Goal: Information Seeking & Learning: Learn about a topic

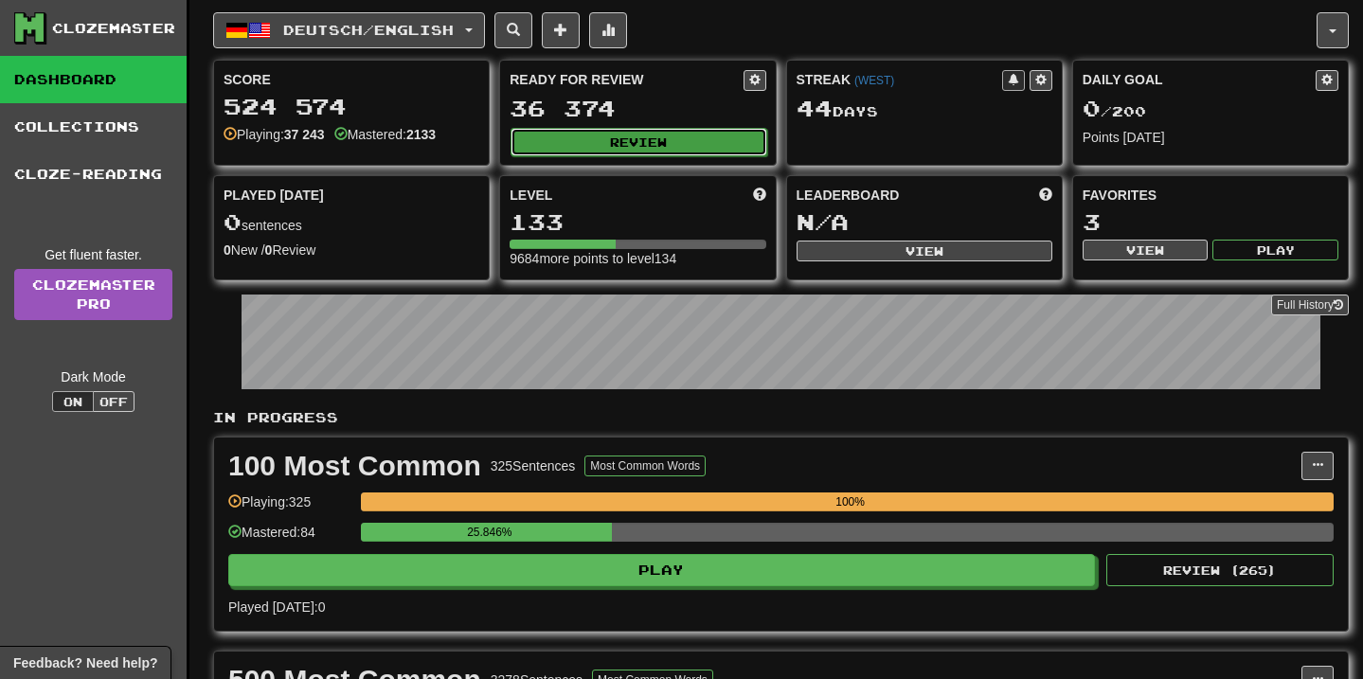
click at [606, 145] on button "Review" at bounding box center [639, 142] width 256 height 28
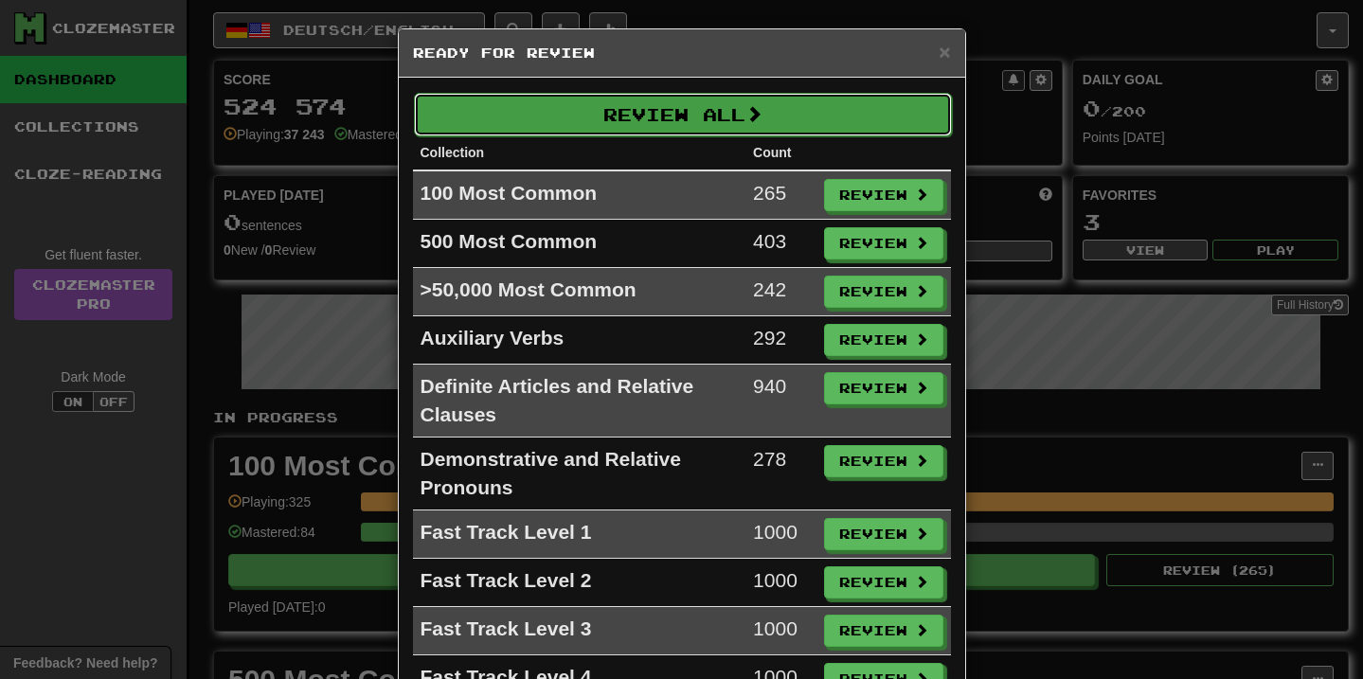
click at [769, 111] on button "Review All" at bounding box center [683, 115] width 538 height 44
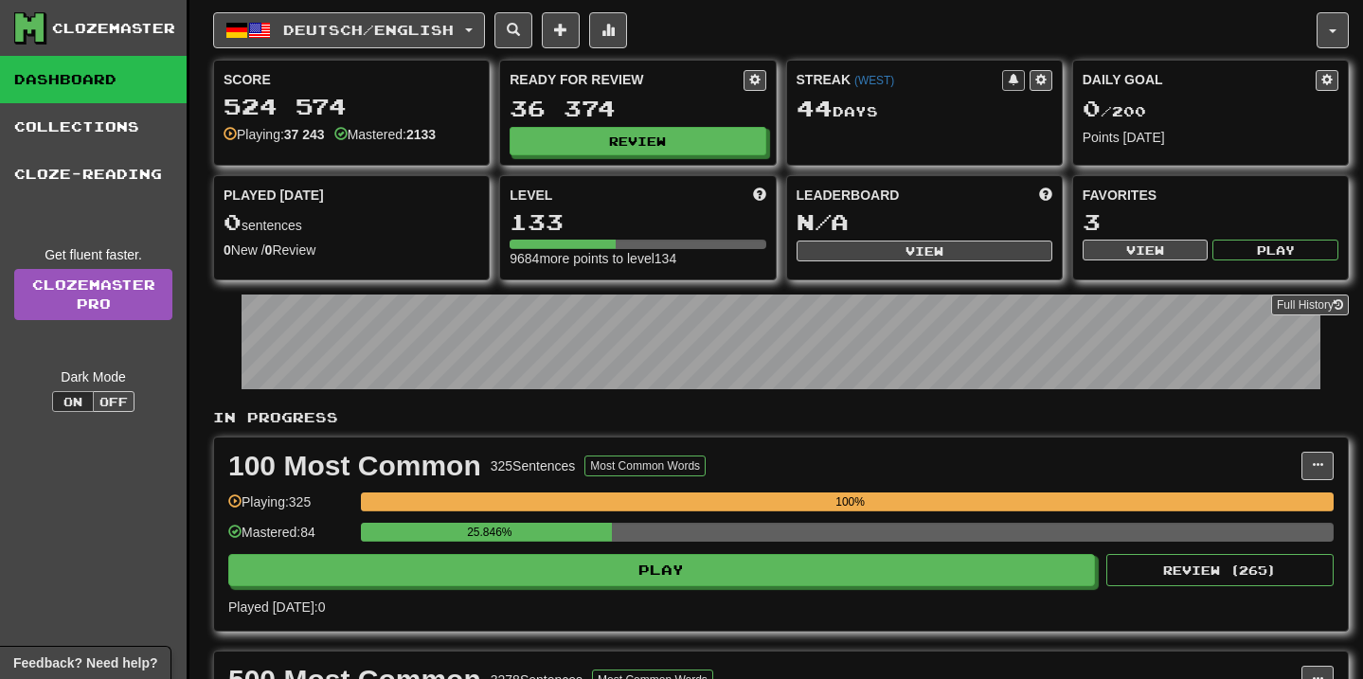
select select "**"
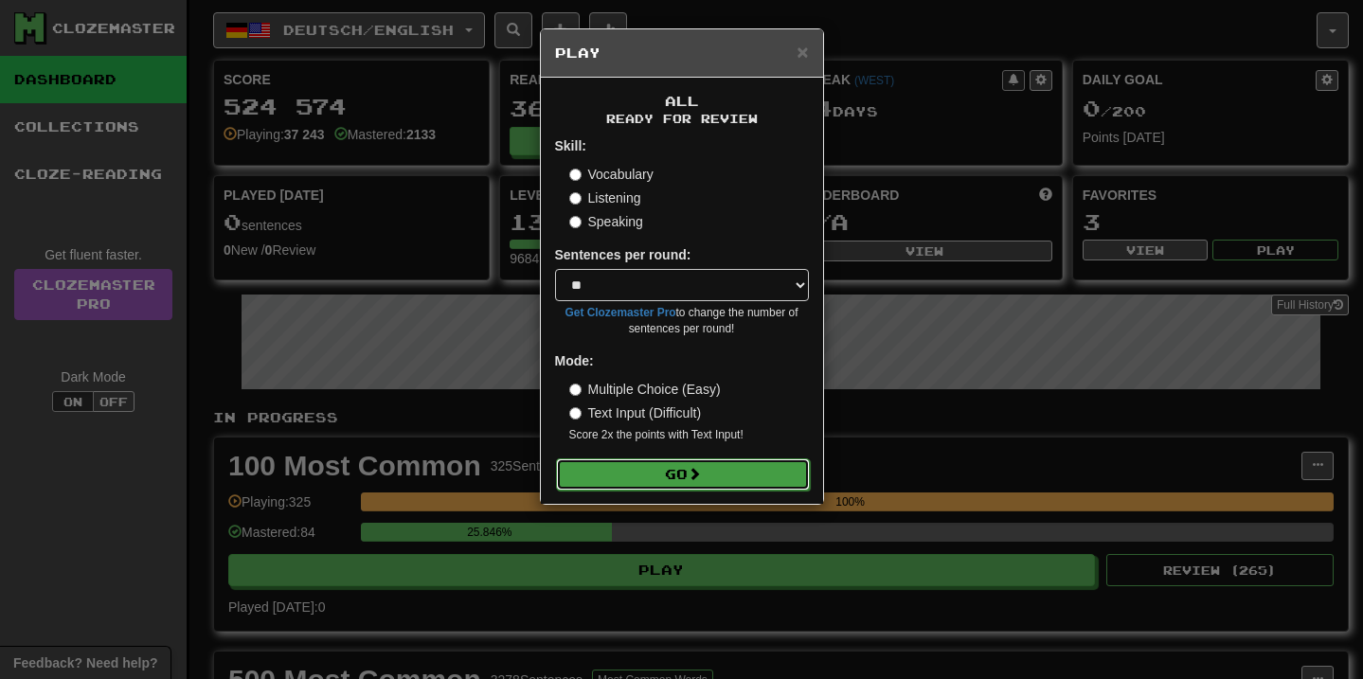
click at [651, 460] on button "Go" at bounding box center [683, 475] width 254 height 32
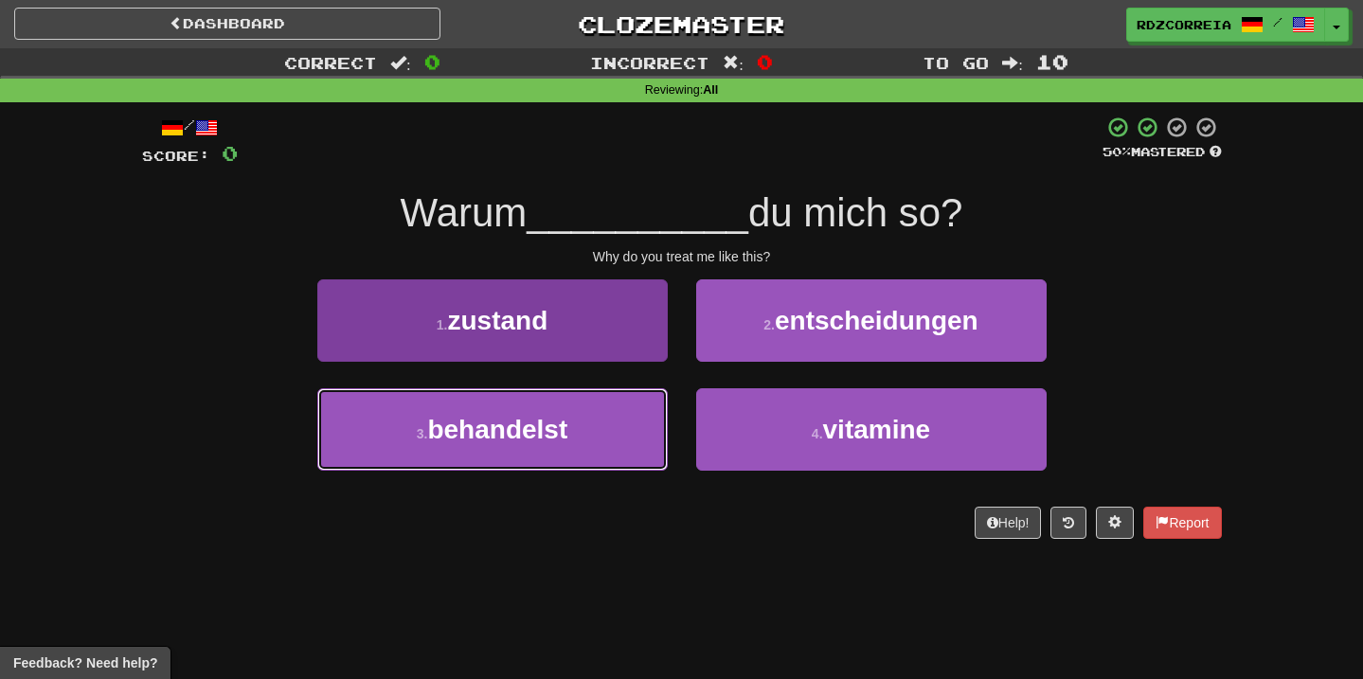
click at [590, 443] on button "3 . behandelst" at bounding box center [492, 429] width 351 height 82
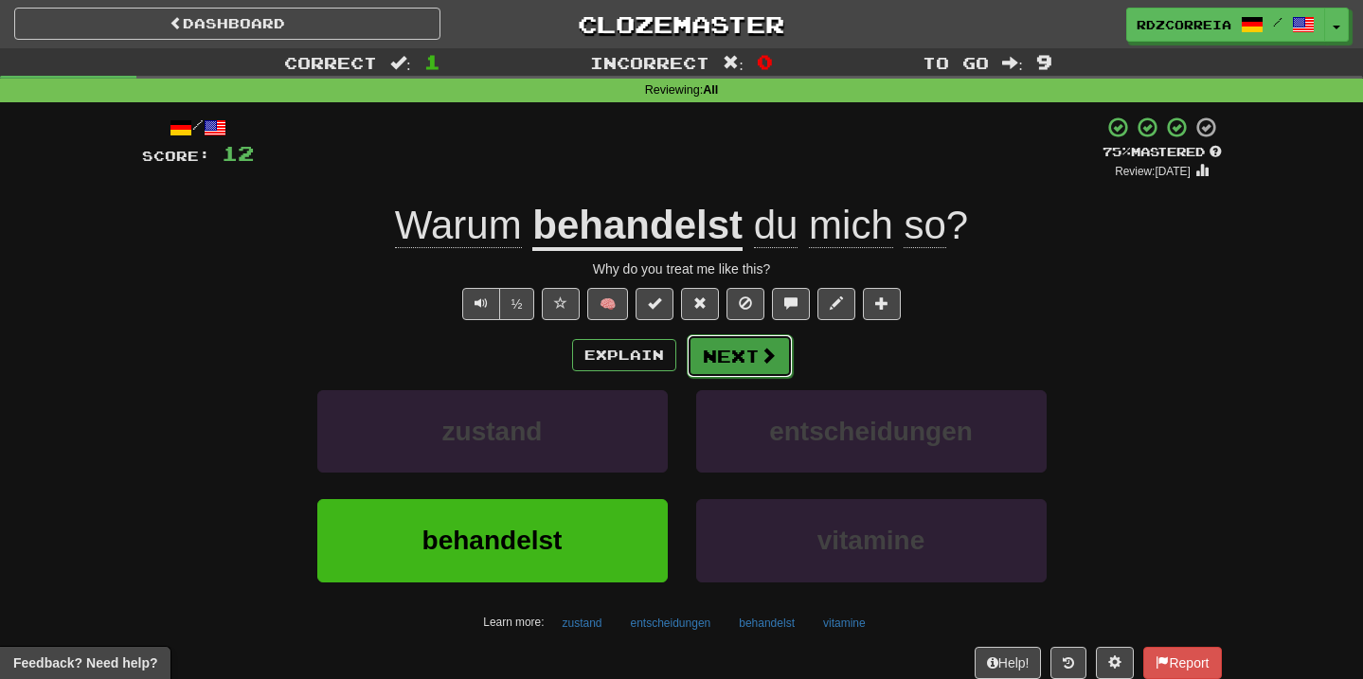
click at [760, 355] on span at bounding box center [768, 355] width 17 height 17
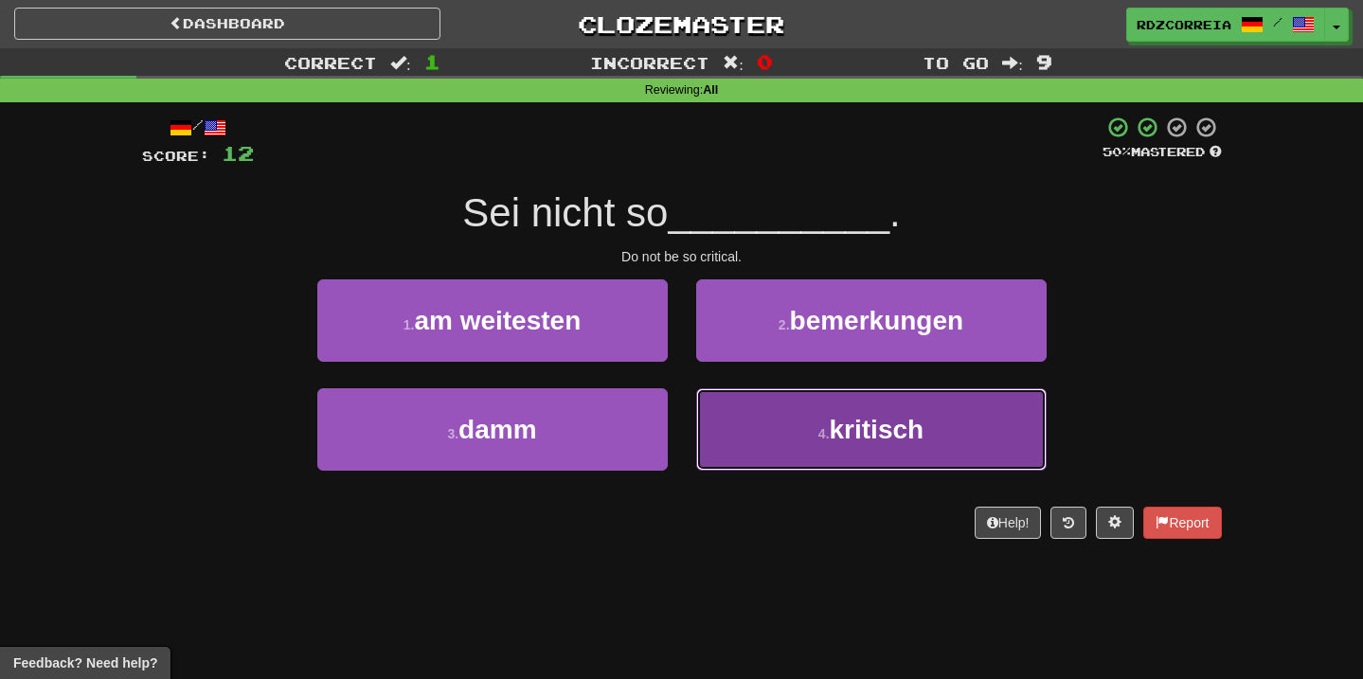
click at [895, 411] on button "4 . kritisch" at bounding box center [871, 429] width 351 height 82
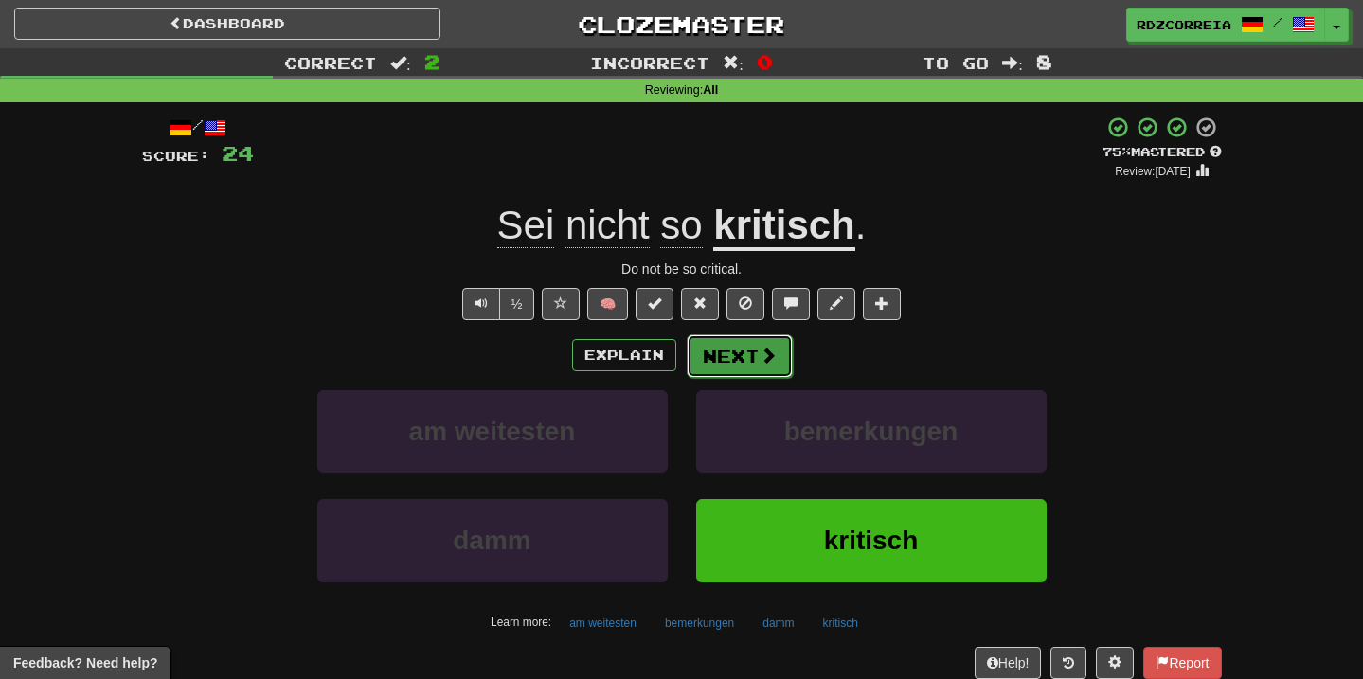
click at [697, 355] on button "Next" at bounding box center [740, 356] width 106 height 44
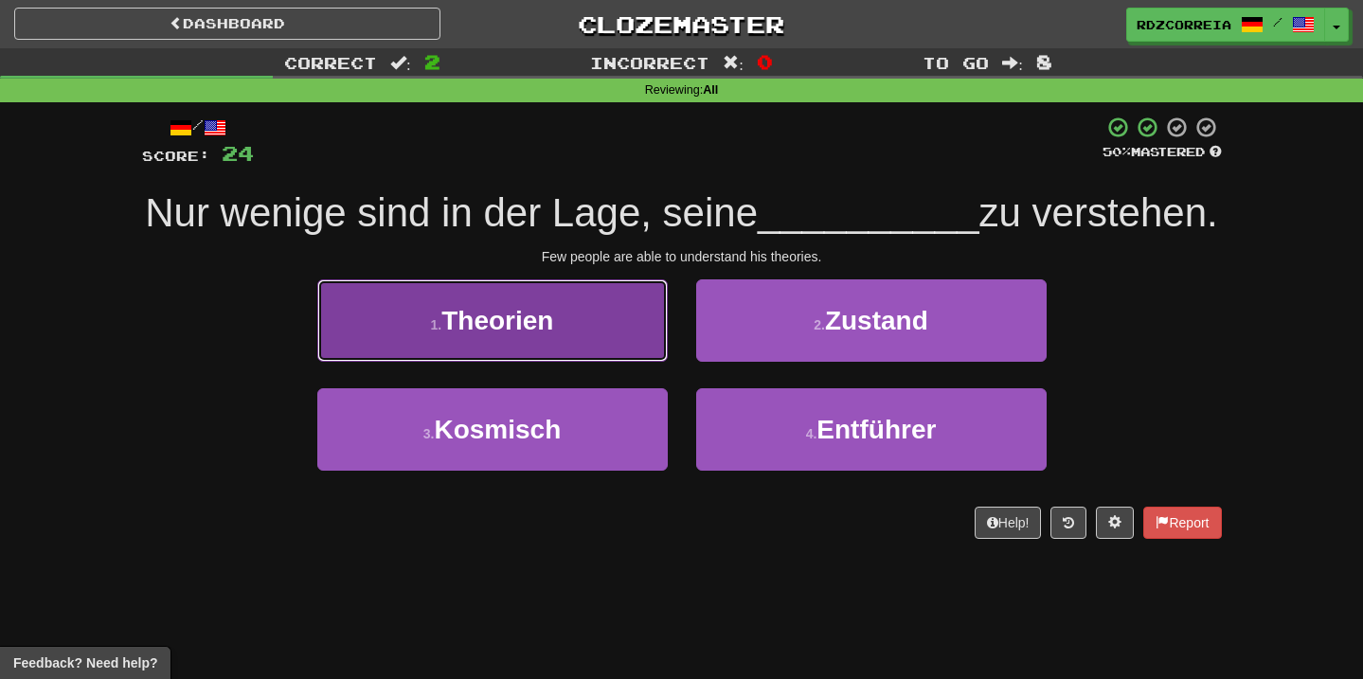
click at [613, 333] on button "1 . Theorien" at bounding box center [492, 321] width 351 height 82
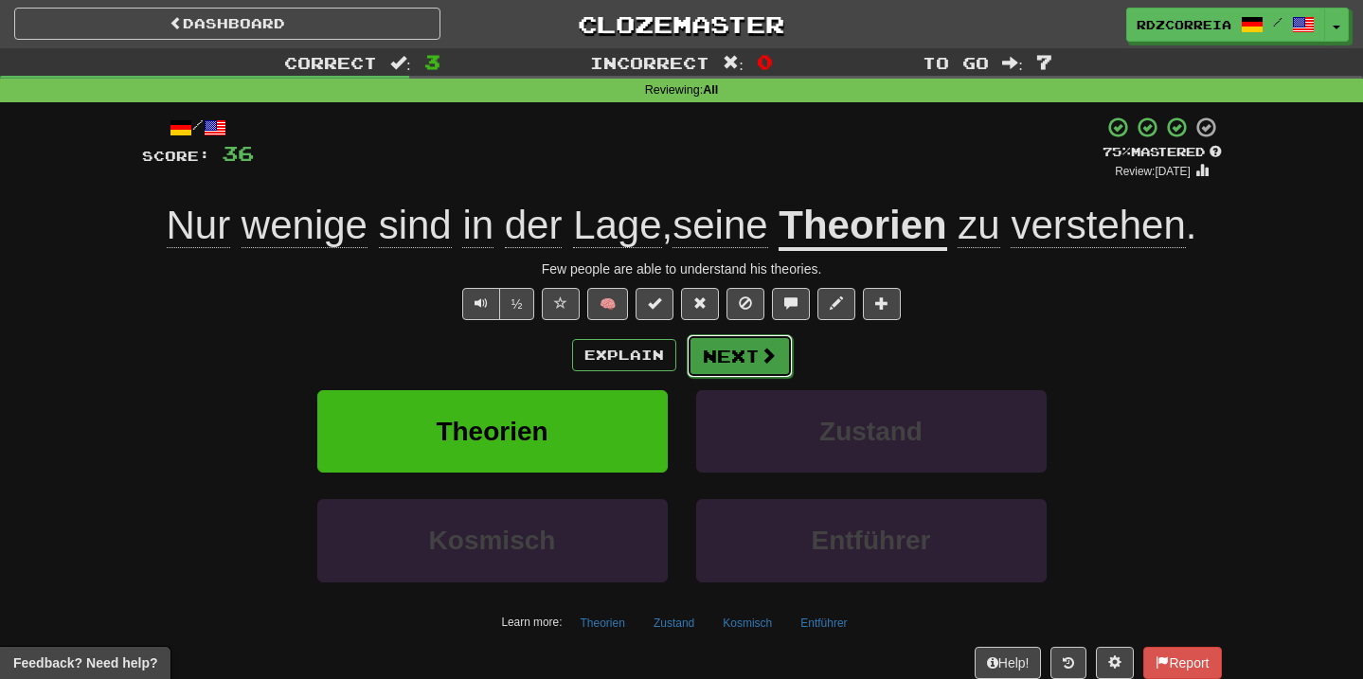
click at [730, 350] on button "Next" at bounding box center [740, 356] width 106 height 44
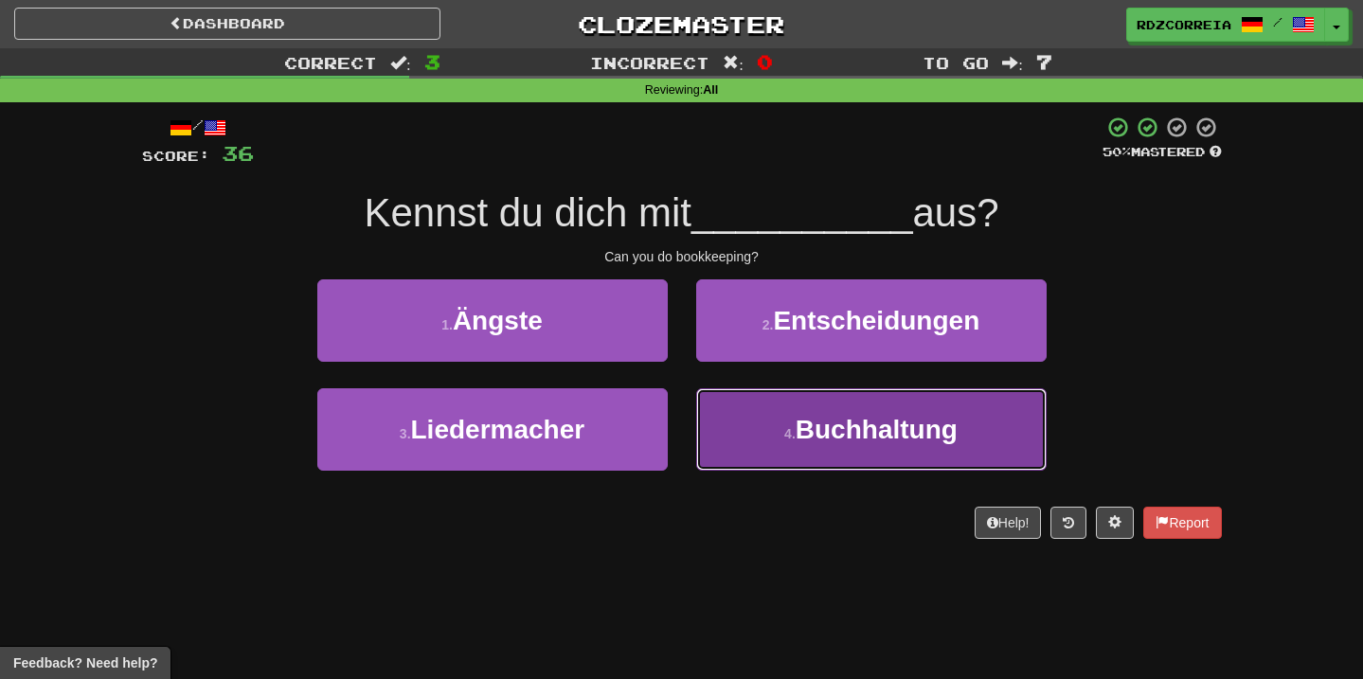
click at [830, 401] on button "4 . Buchhaltung" at bounding box center [871, 429] width 351 height 82
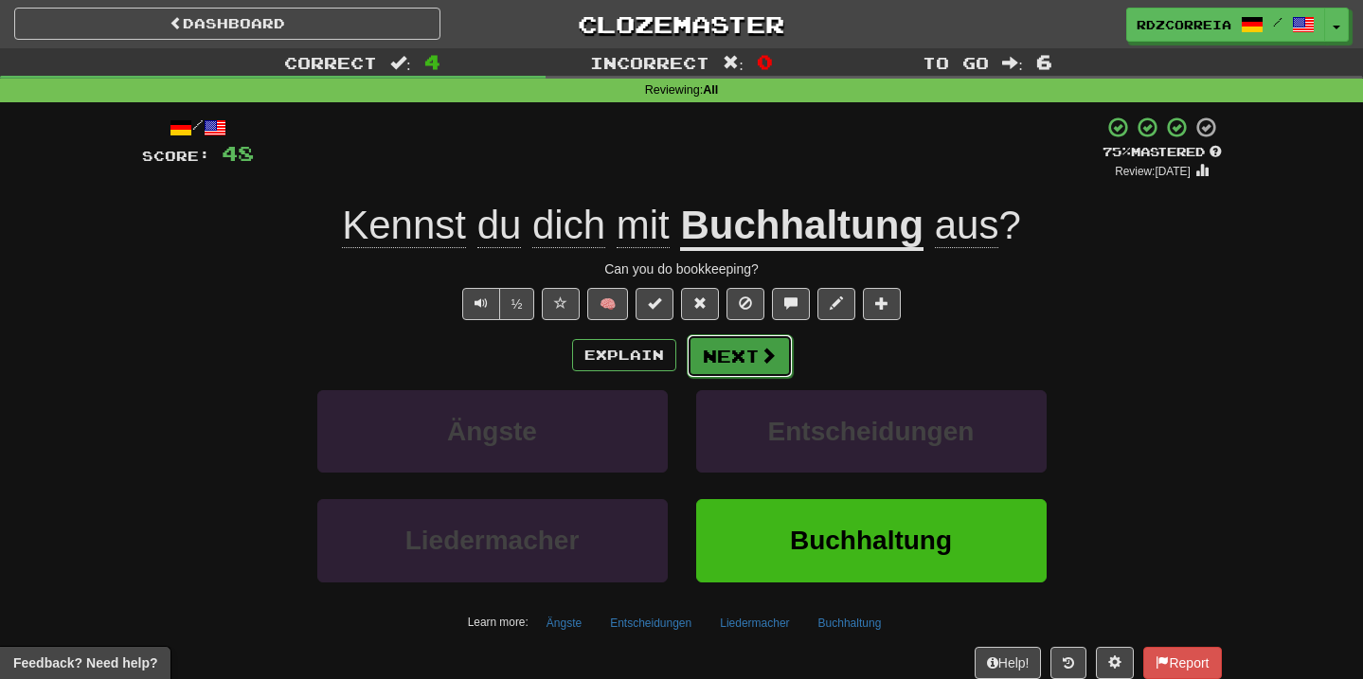
click at [753, 364] on button "Next" at bounding box center [740, 356] width 106 height 44
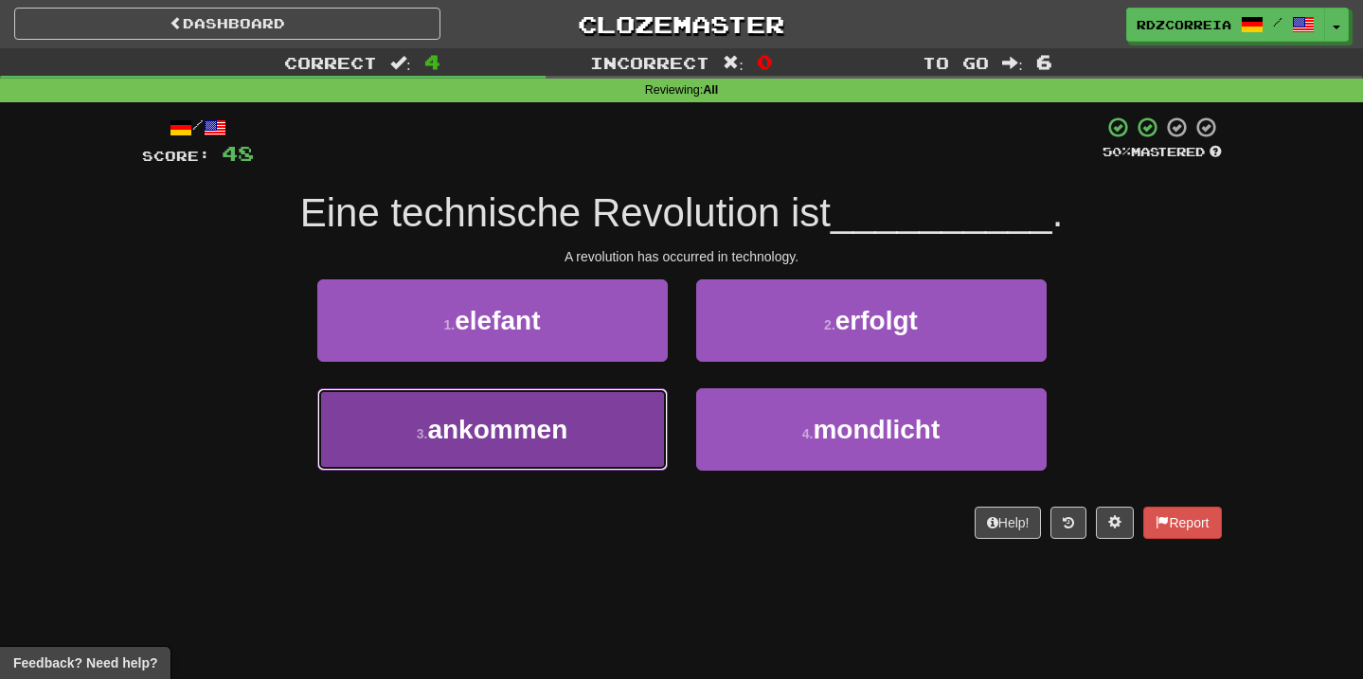
click at [604, 419] on button "3 . ankommen" at bounding box center [492, 429] width 351 height 82
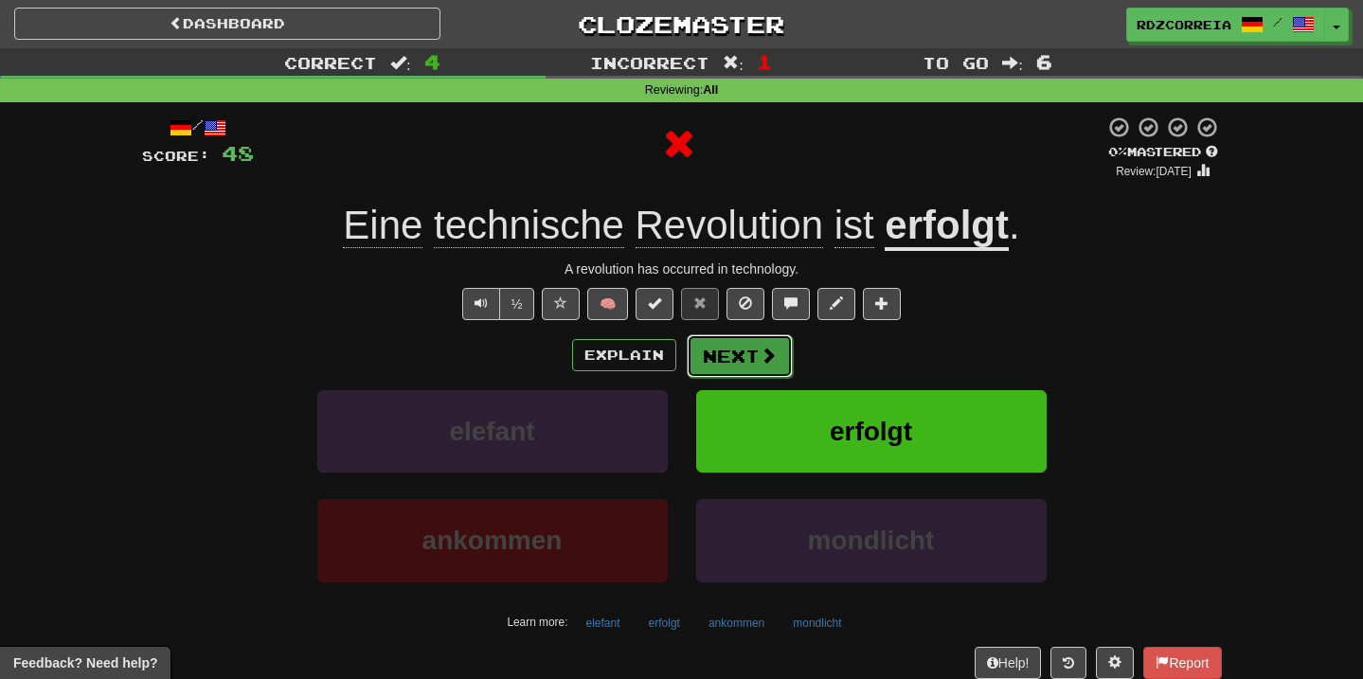
click at [722, 338] on button "Next" at bounding box center [740, 356] width 106 height 44
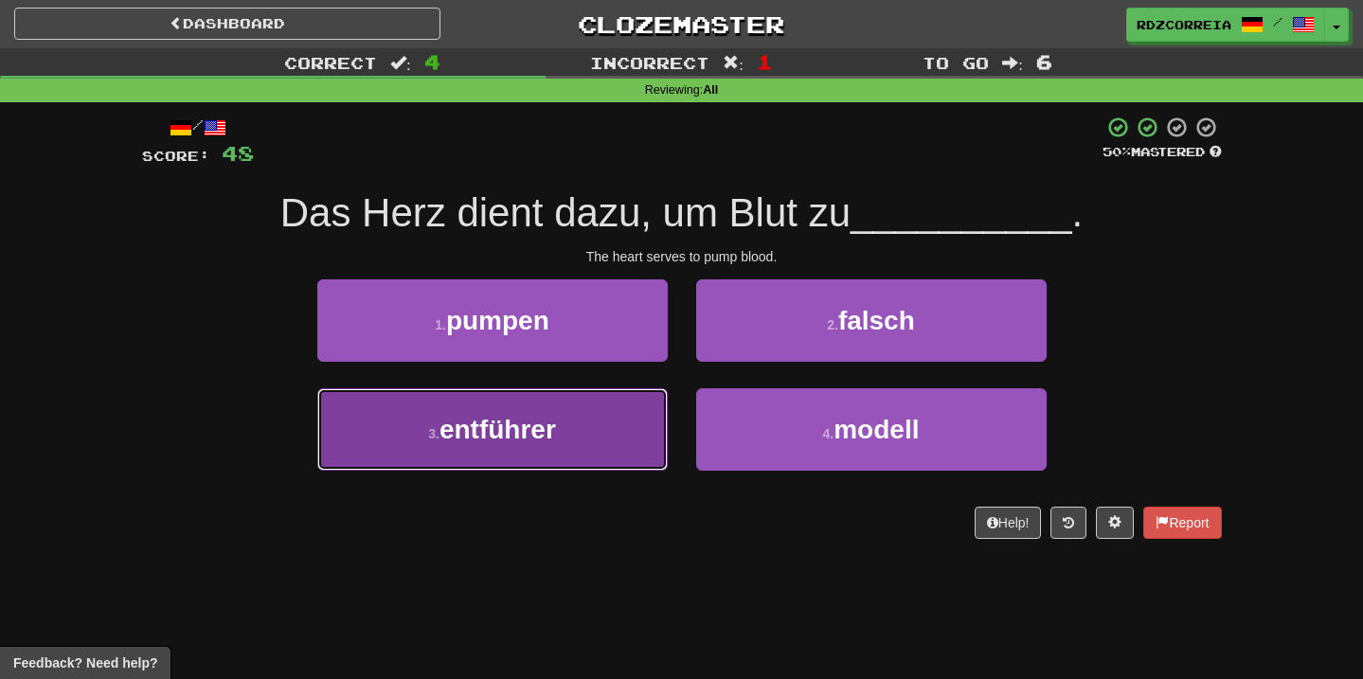
click at [606, 418] on button "3 . entführer" at bounding box center [492, 429] width 351 height 82
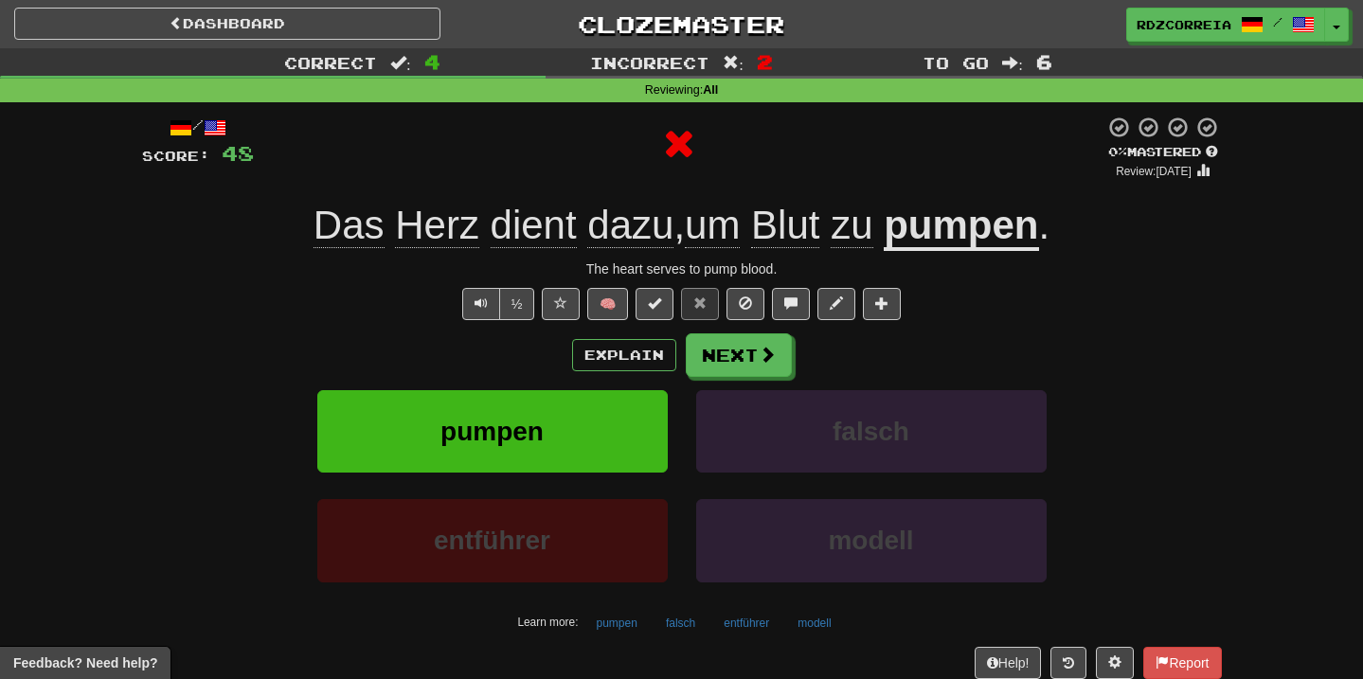
click at [804, 369] on div "Explain Next" at bounding box center [682, 356] width 1080 height 44
click at [755, 369] on button "Next" at bounding box center [740, 356] width 106 height 44
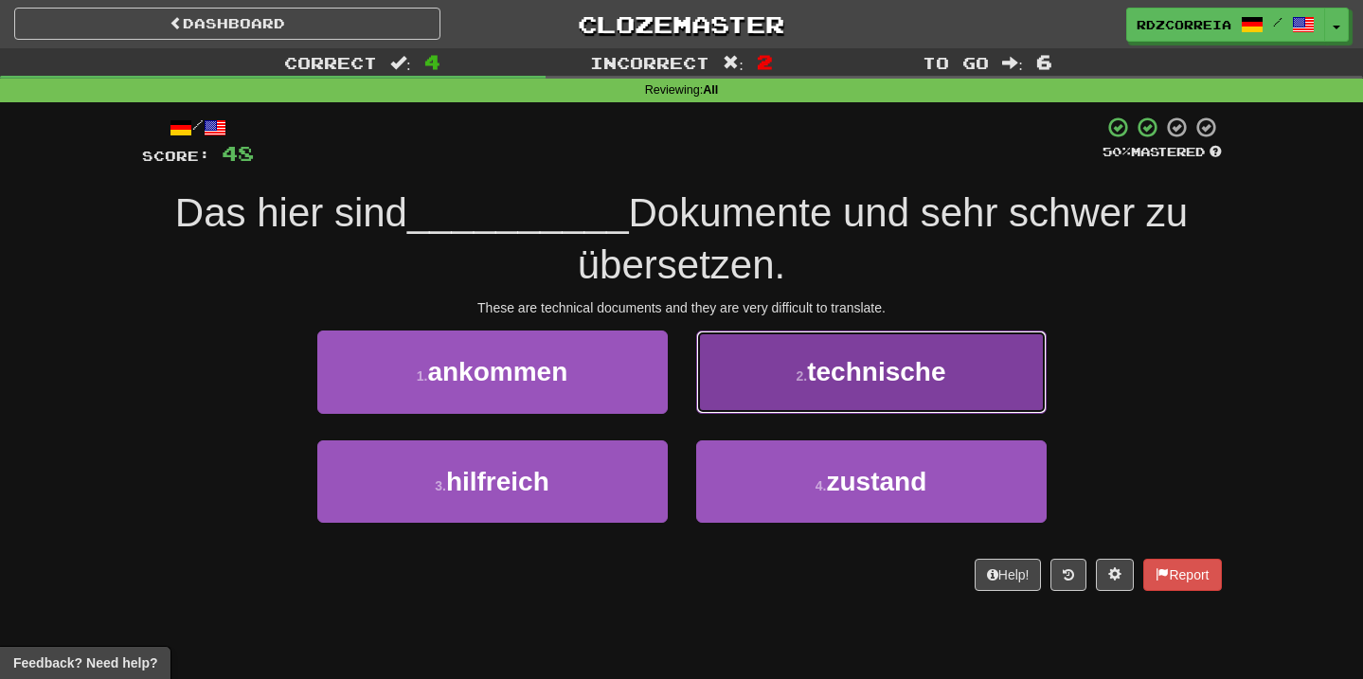
click at [813, 375] on span "technische" at bounding box center [876, 371] width 138 height 29
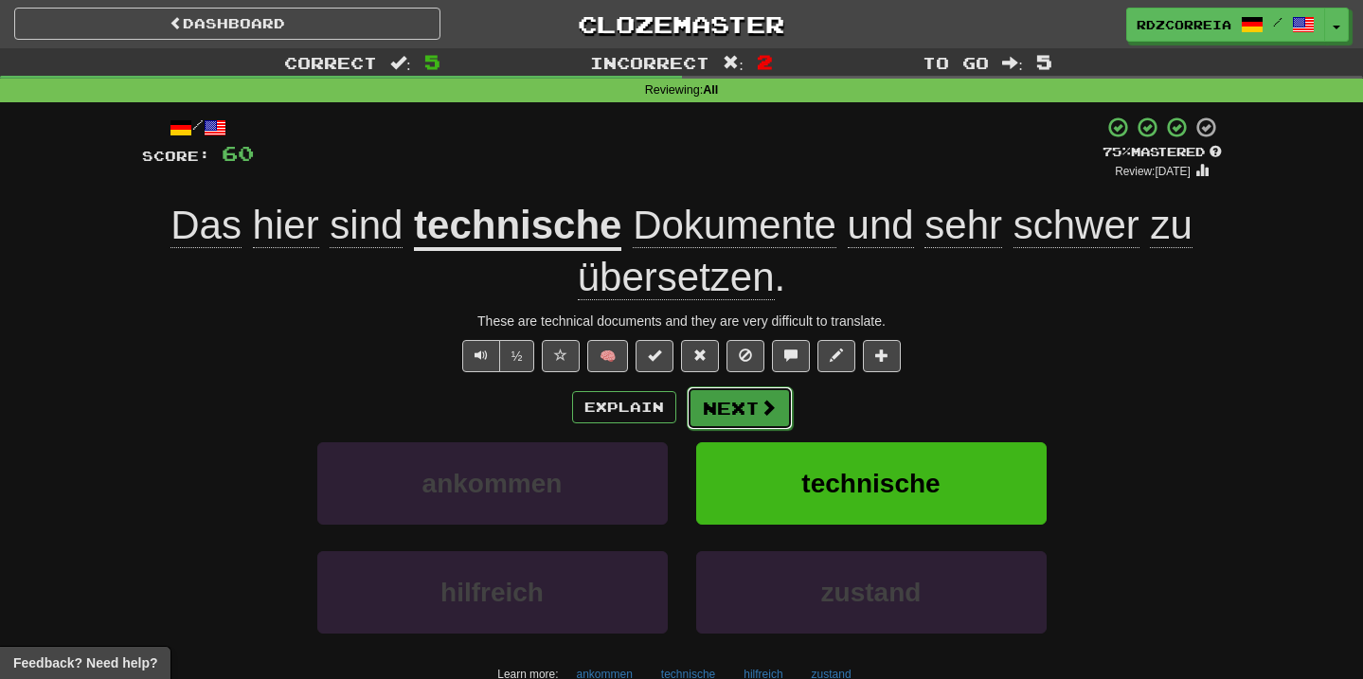
click at [739, 413] on button "Next" at bounding box center [740, 409] width 106 height 44
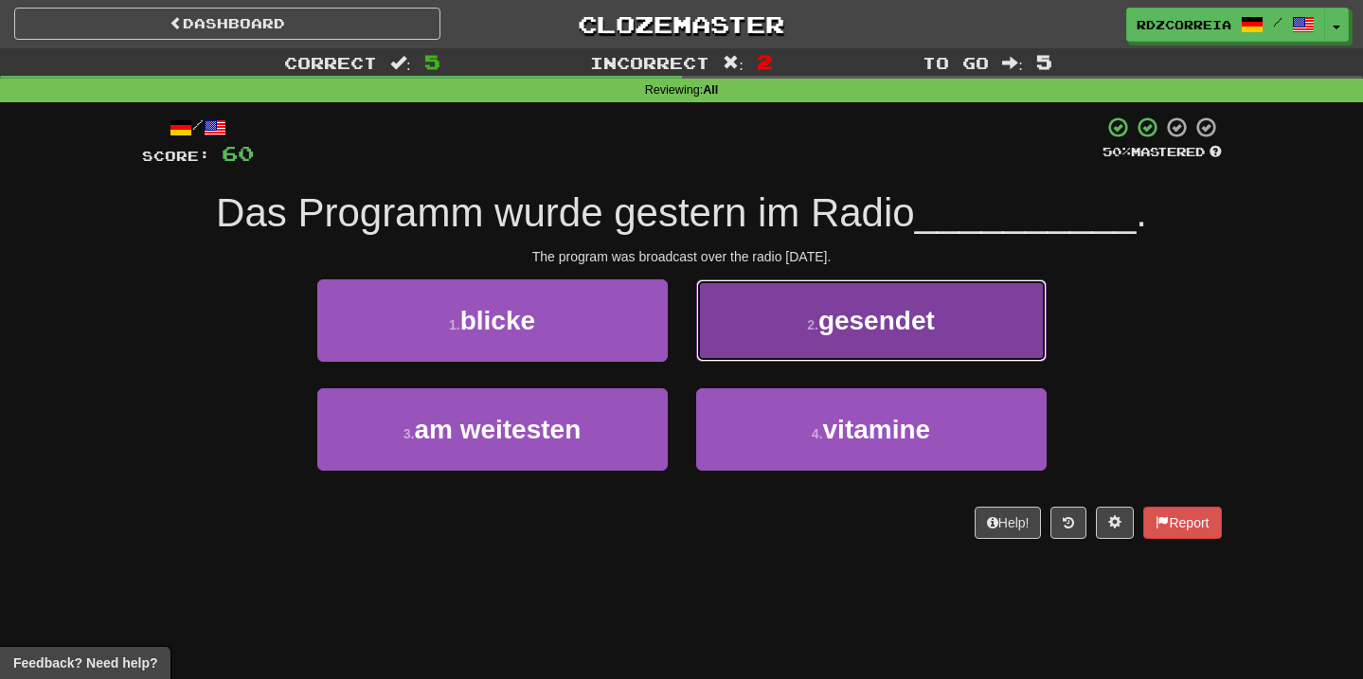
click at [830, 343] on button "2 . gesendet" at bounding box center [871, 321] width 351 height 82
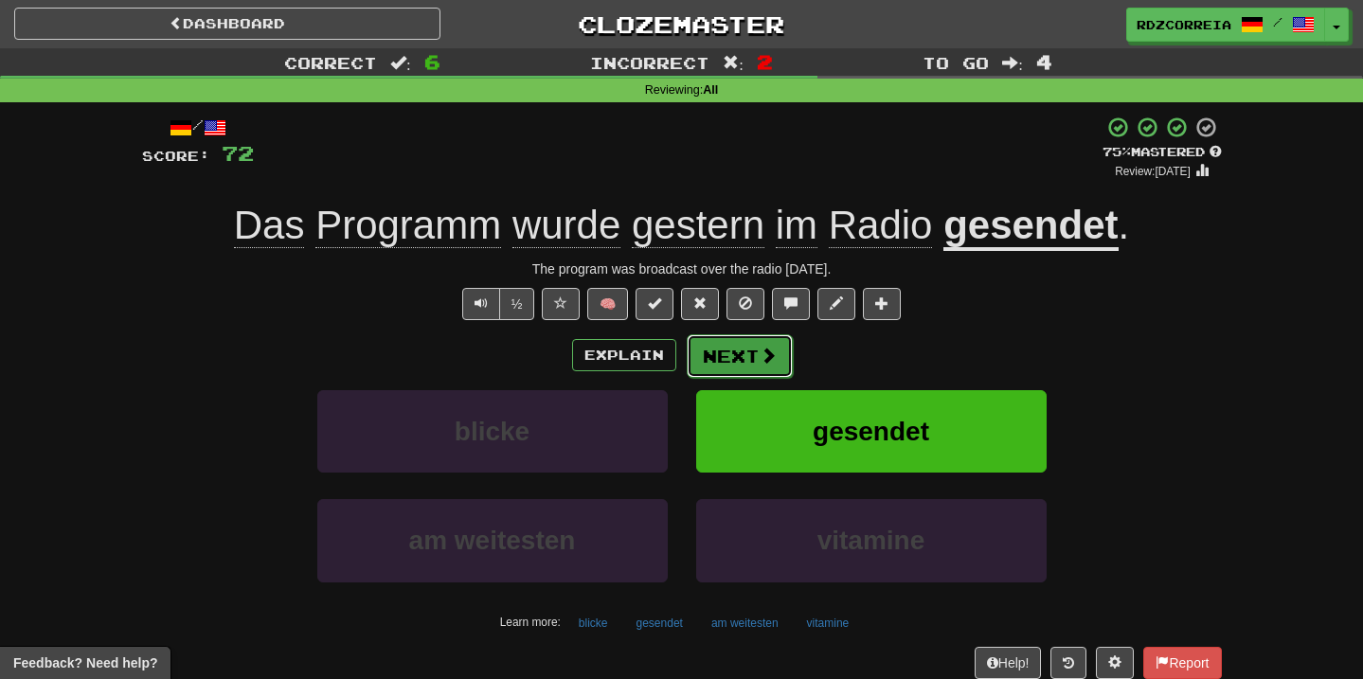
click at [766, 347] on span at bounding box center [768, 355] width 17 height 17
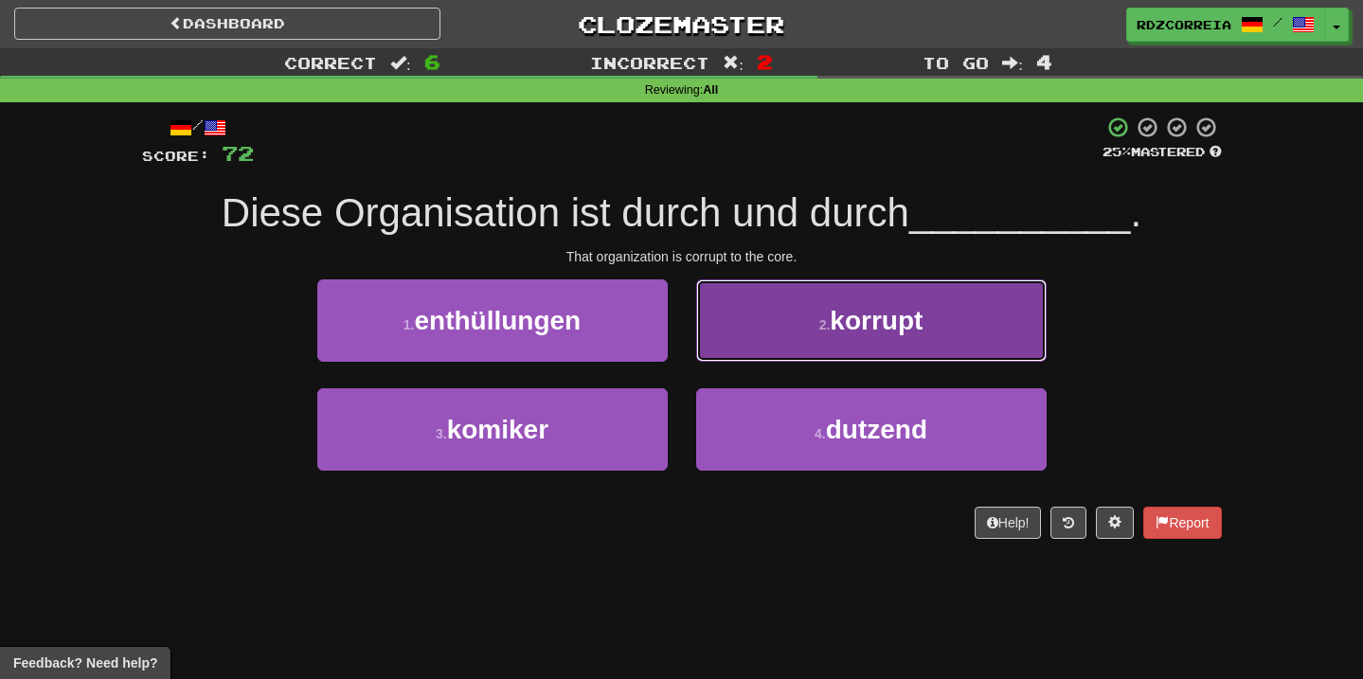
click at [793, 339] on button "2 . korrupt" at bounding box center [871, 321] width 351 height 82
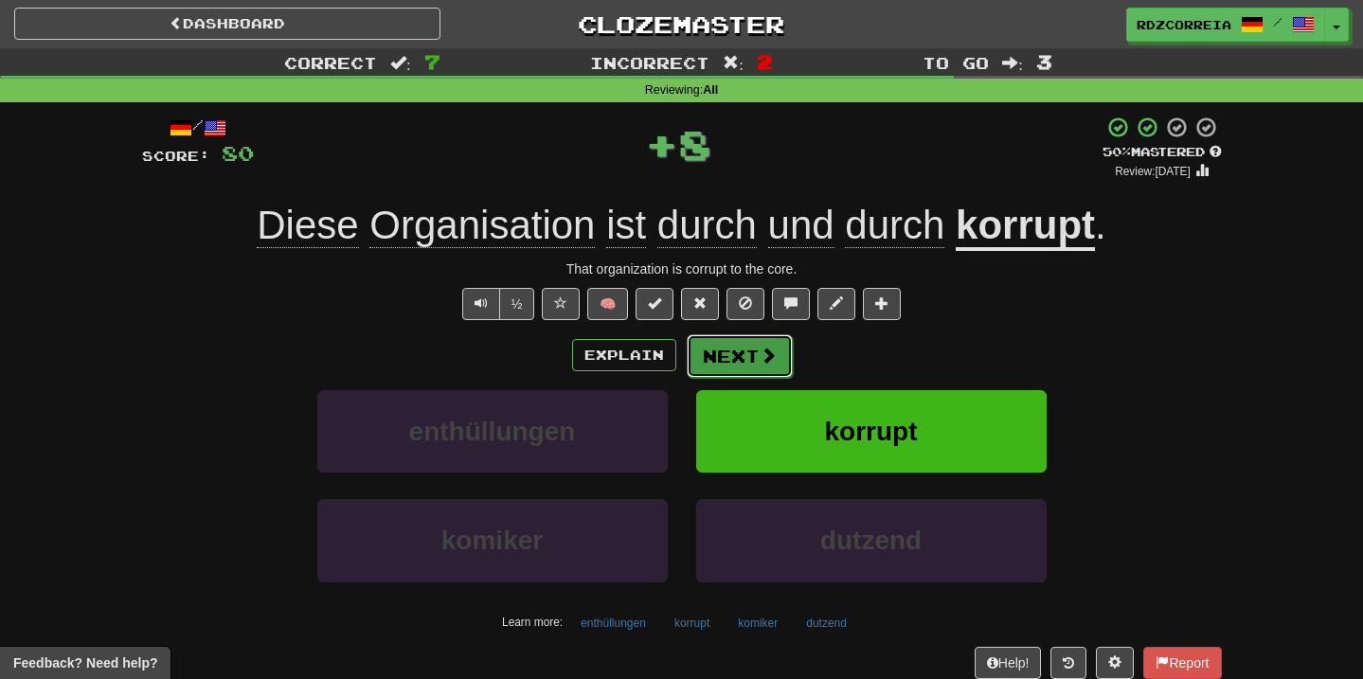
click at [744, 350] on button "Next" at bounding box center [740, 356] width 106 height 44
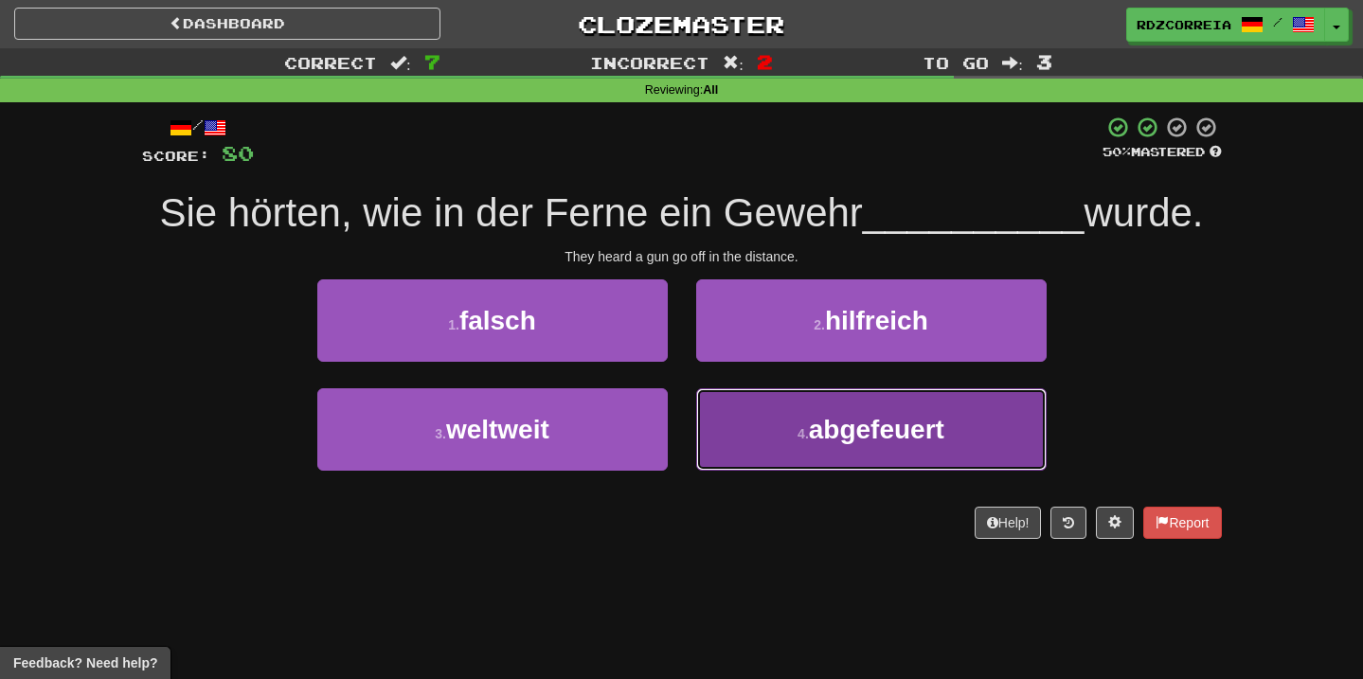
click at [786, 419] on button "4 . abgefeuert" at bounding box center [871, 429] width 351 height 82
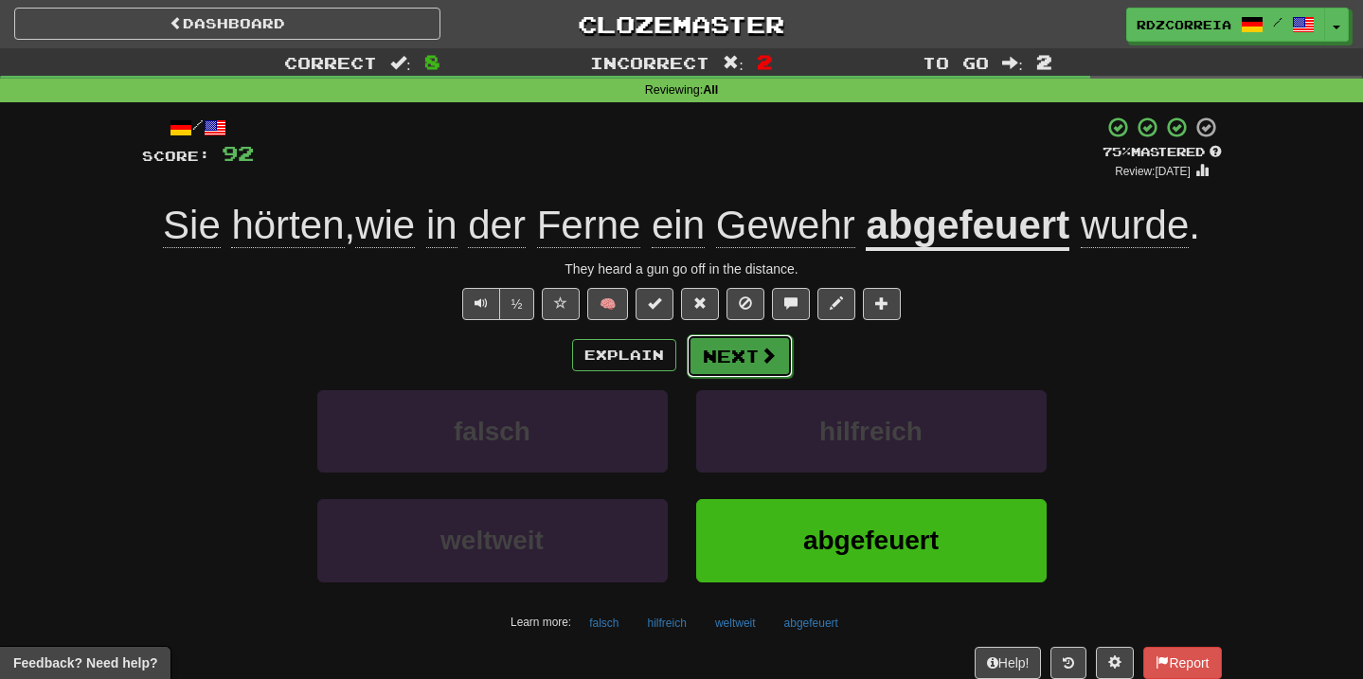
click at [753, 353] on button "Next" at bounding box center [740, 356] width 106 height 44
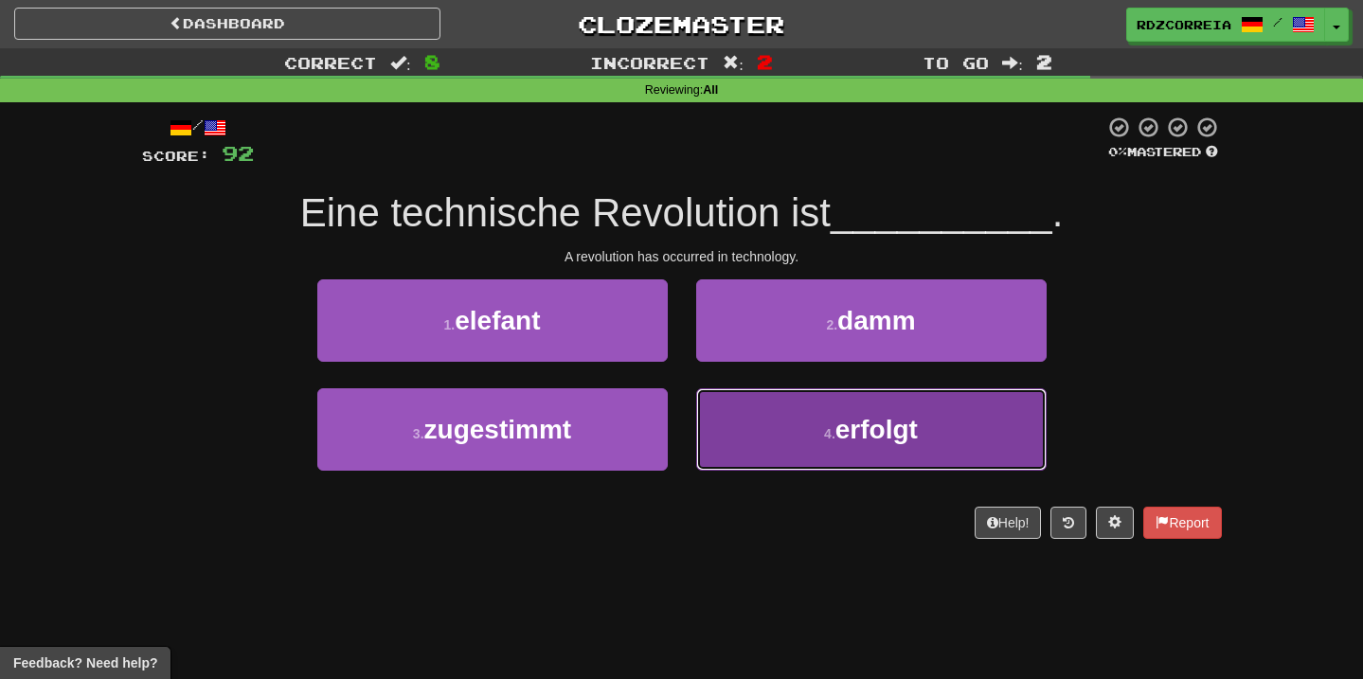
click at [783, 442] on button "4 . erfolgt" at bounding box center [871, 429] width 351 height 82
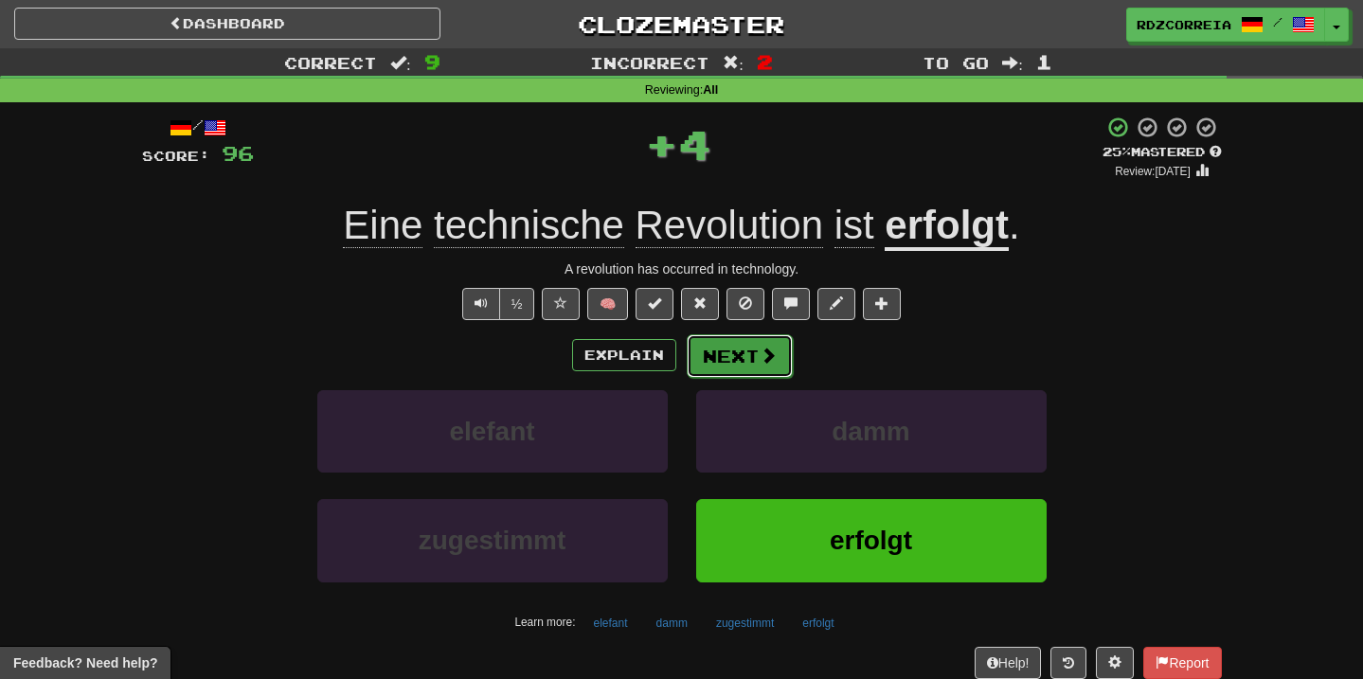
click at [749, 364] on button "Next" at bounding box center [740, 356] width 106 height 44
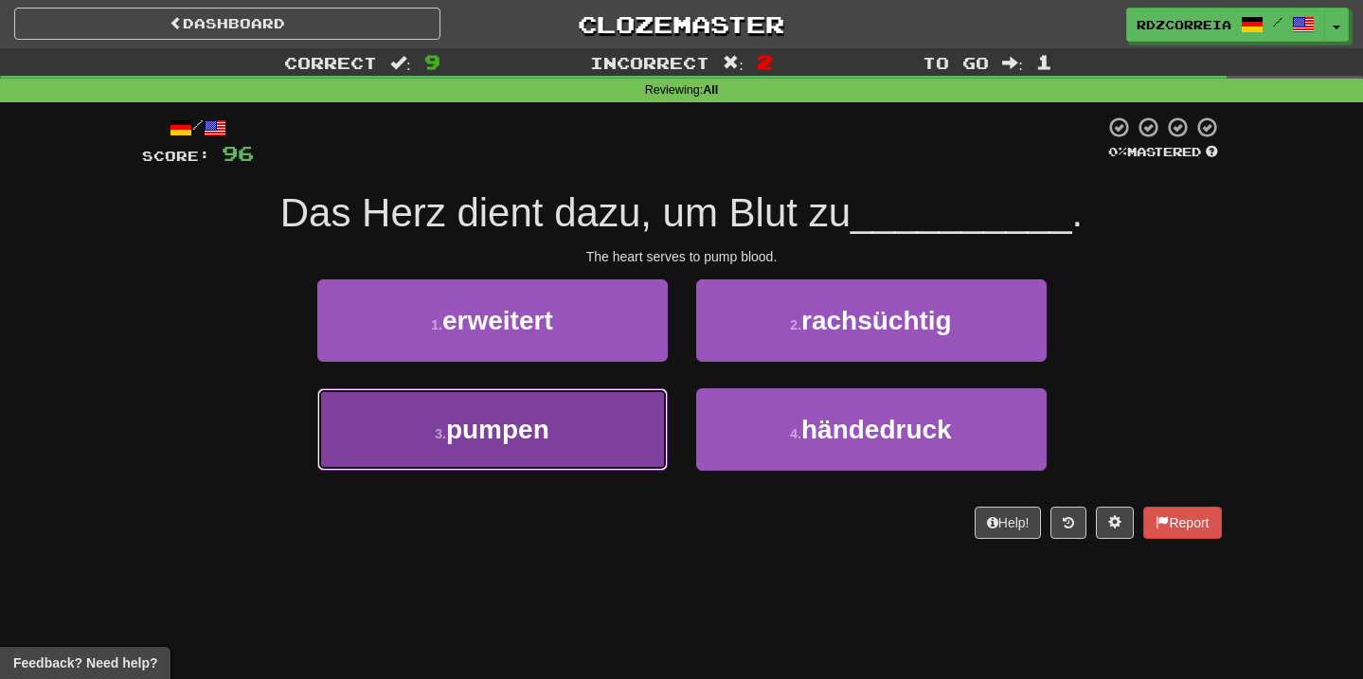
click at [629, 414] on button "3 . pumpen" at bounding box center [492, 429] width 351 height 82
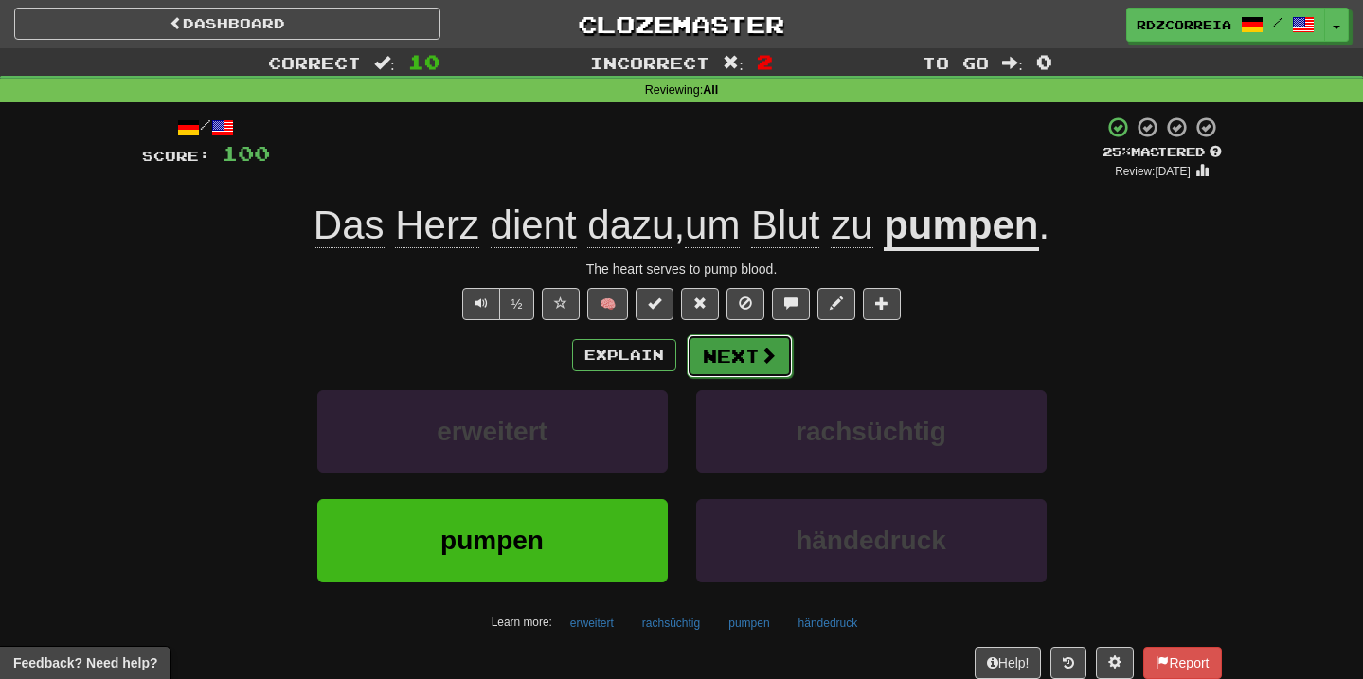
click at [749, 346] on button "Next" at bounding box center [740, 356] width 106 height 44
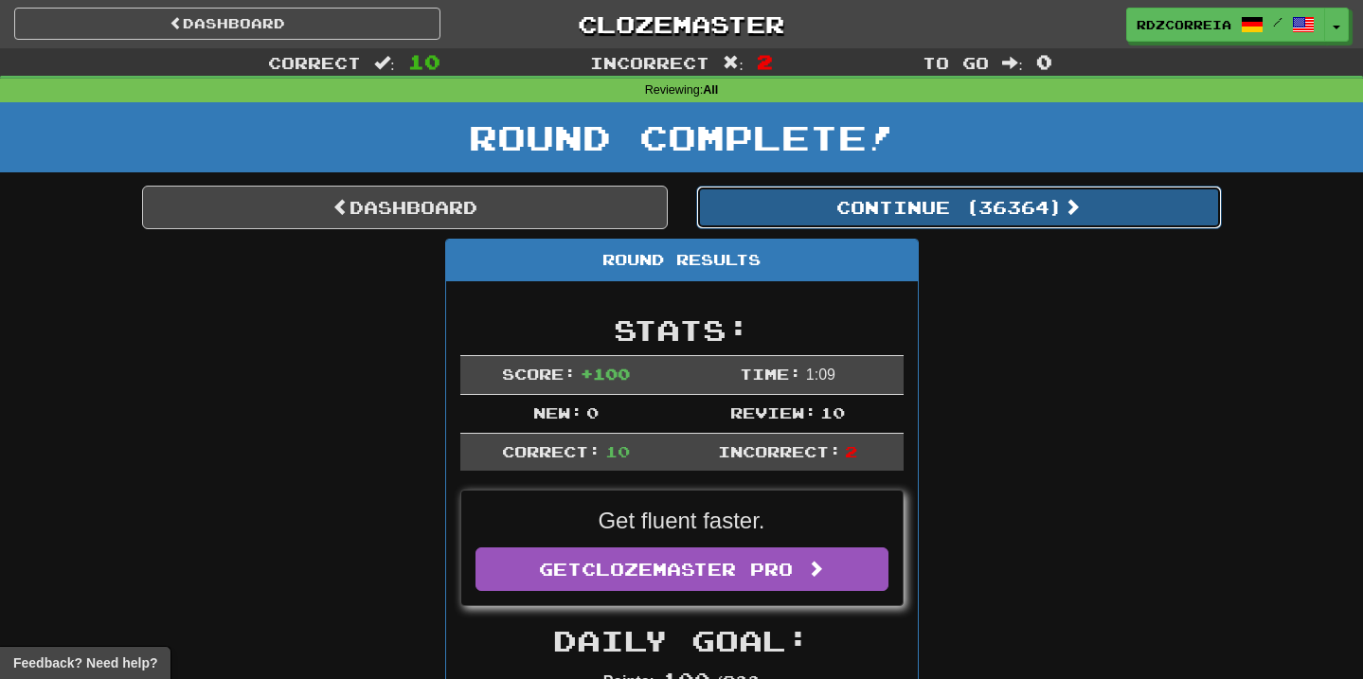
click at [821, 206] on button "Continue ( 36364 )" at bounding box center [959, 208] width 526 height 44
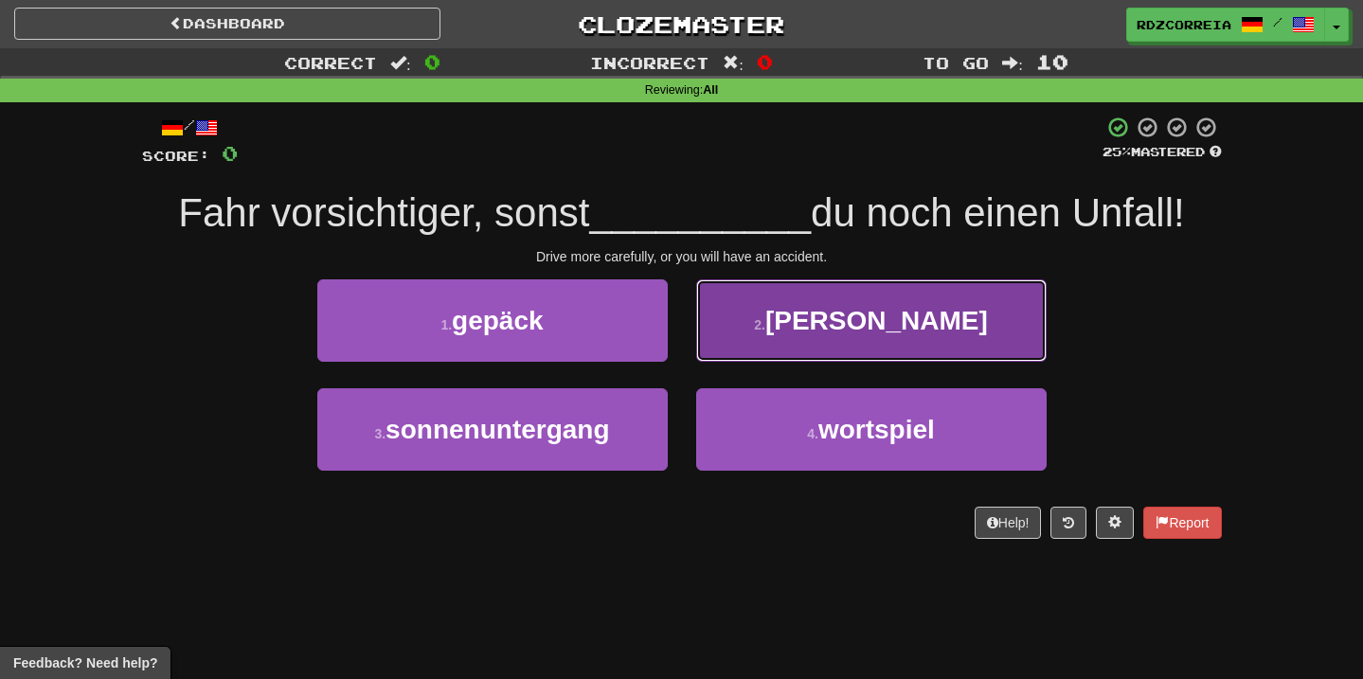
click at [829, 334] on button "2 . baust" at bounding box center [871, 321] width 351 height 82
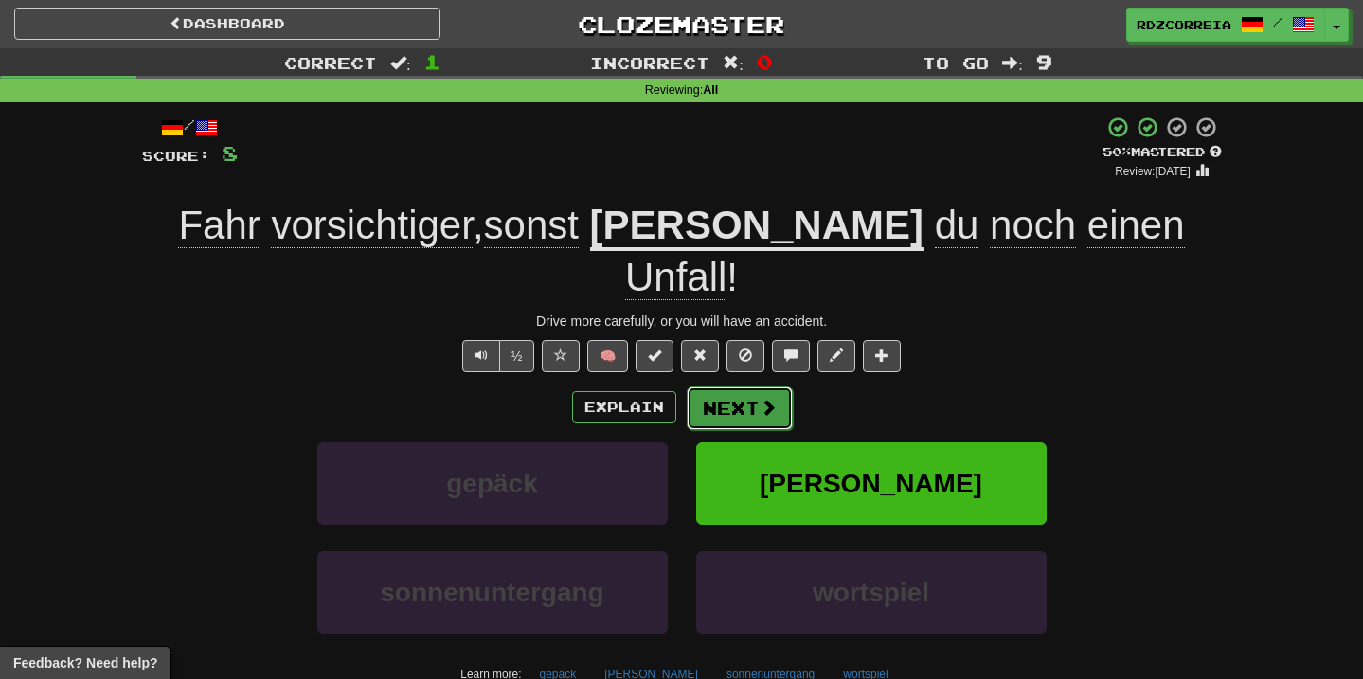
click at [742, 387] on button "Next" at bounding box center [740, 409] width 106 height 44
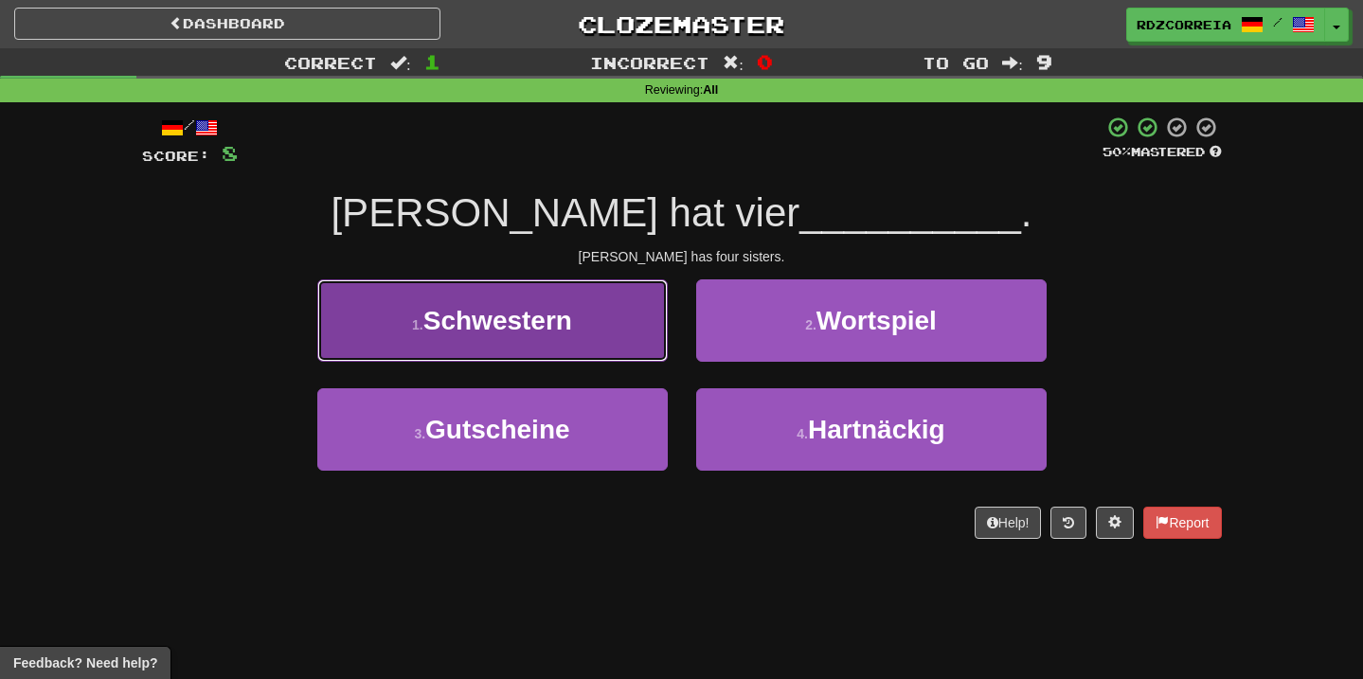
click at [586, 309] on button "1 . Schwestern" at bounding box center [492, 321] width 351 height 82
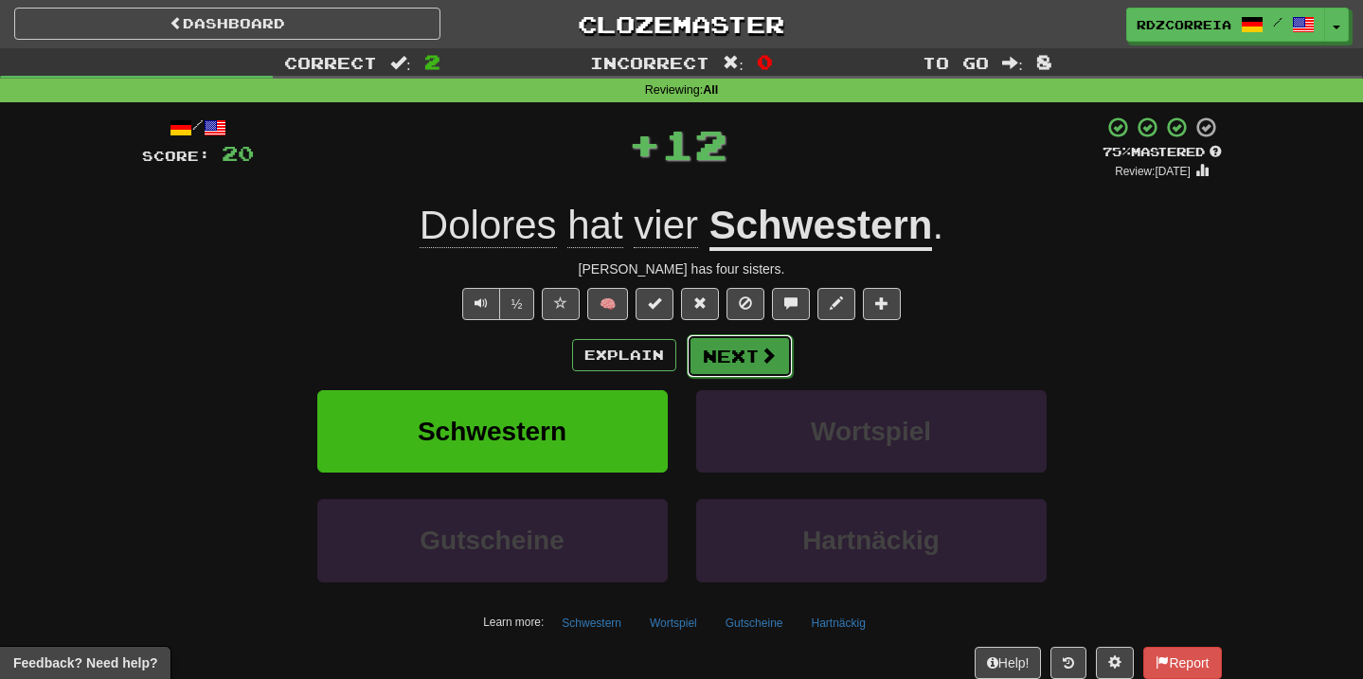
click at [732, 346] on button "Next" at bounding box center [740, 356] width 106 height 44
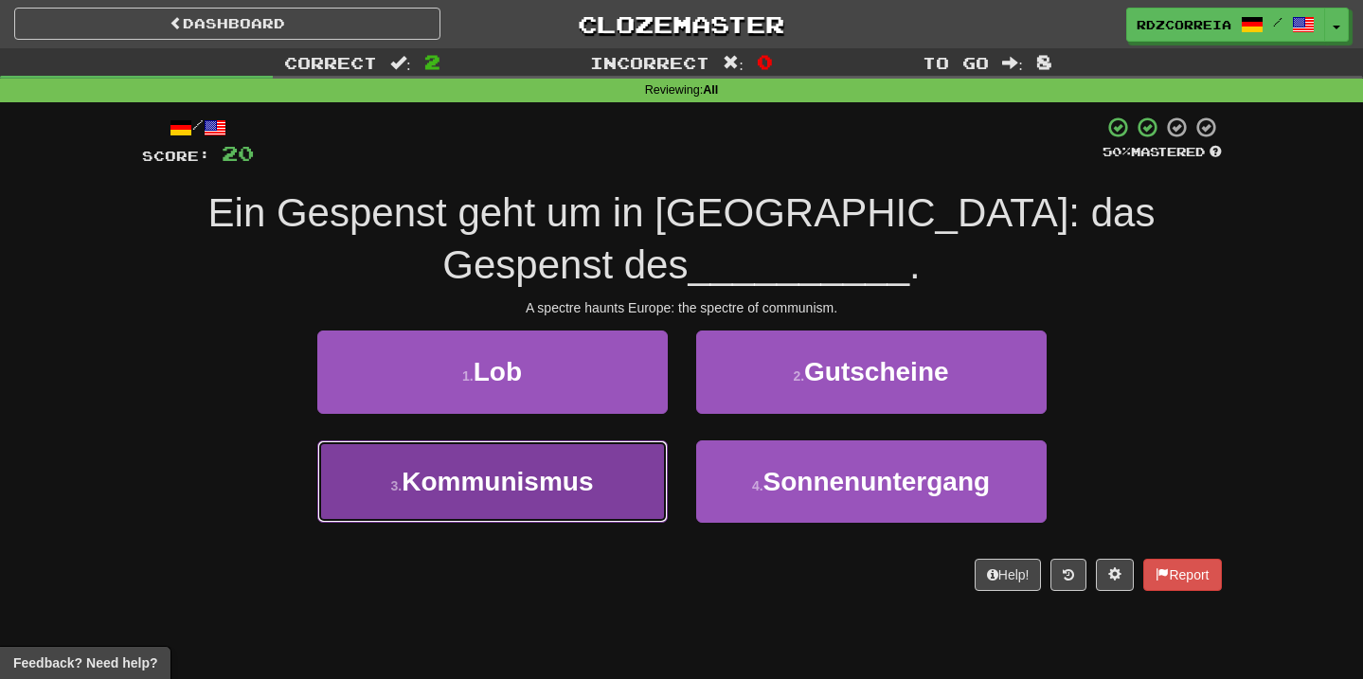
click at [554, 447] on button "3 . Kommunismus" at bounding box center [492, 482] width 351 height 82
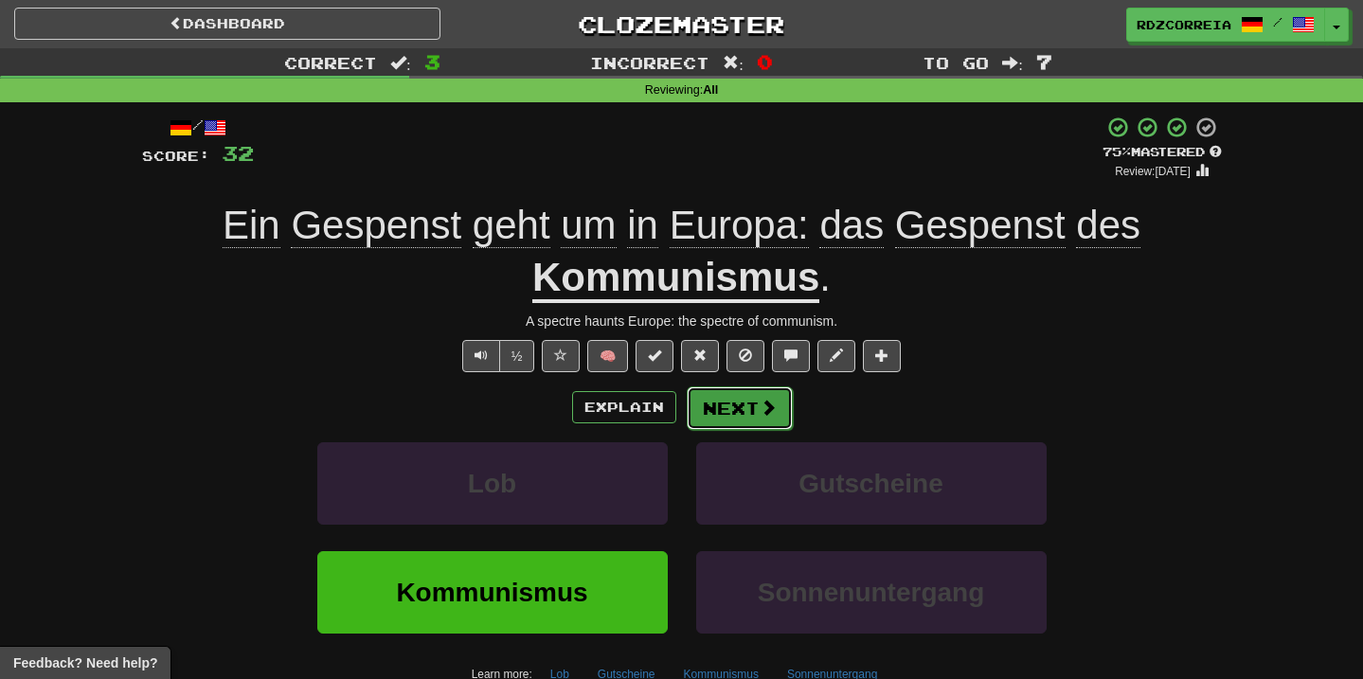
click at [732, 413] on button "Next" at bounding box center [740, 409] width 106 height 44
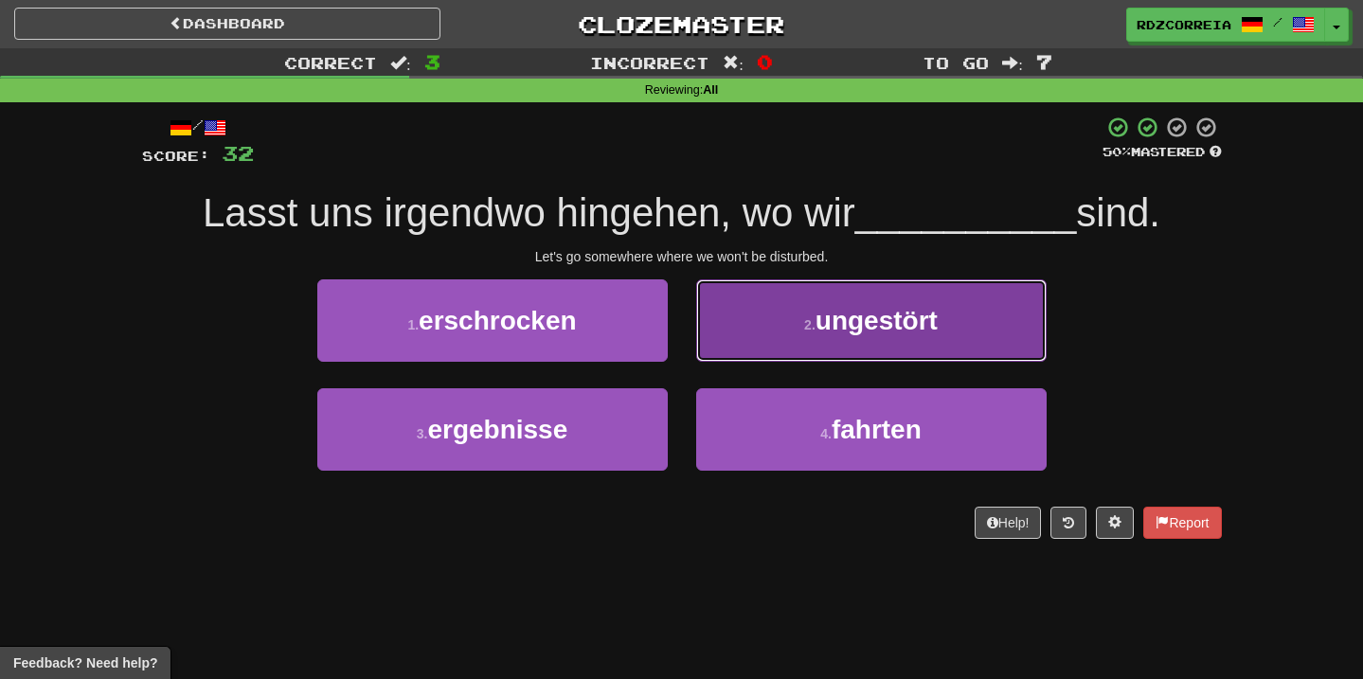
click at [889, 316] on span "ungestört" at bounding box center [877, 320] width 122 height 29
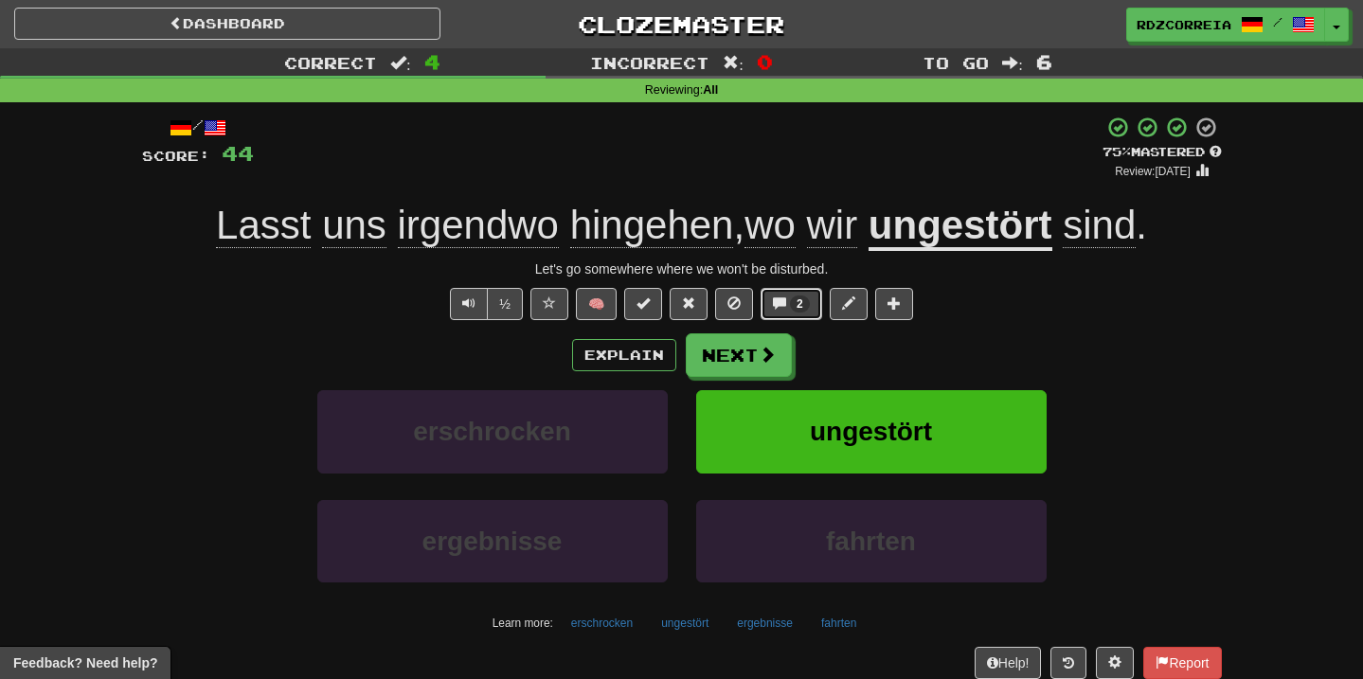
click at [790, 302] on span "2" at bounding box center [800, 304] width 20 height 17
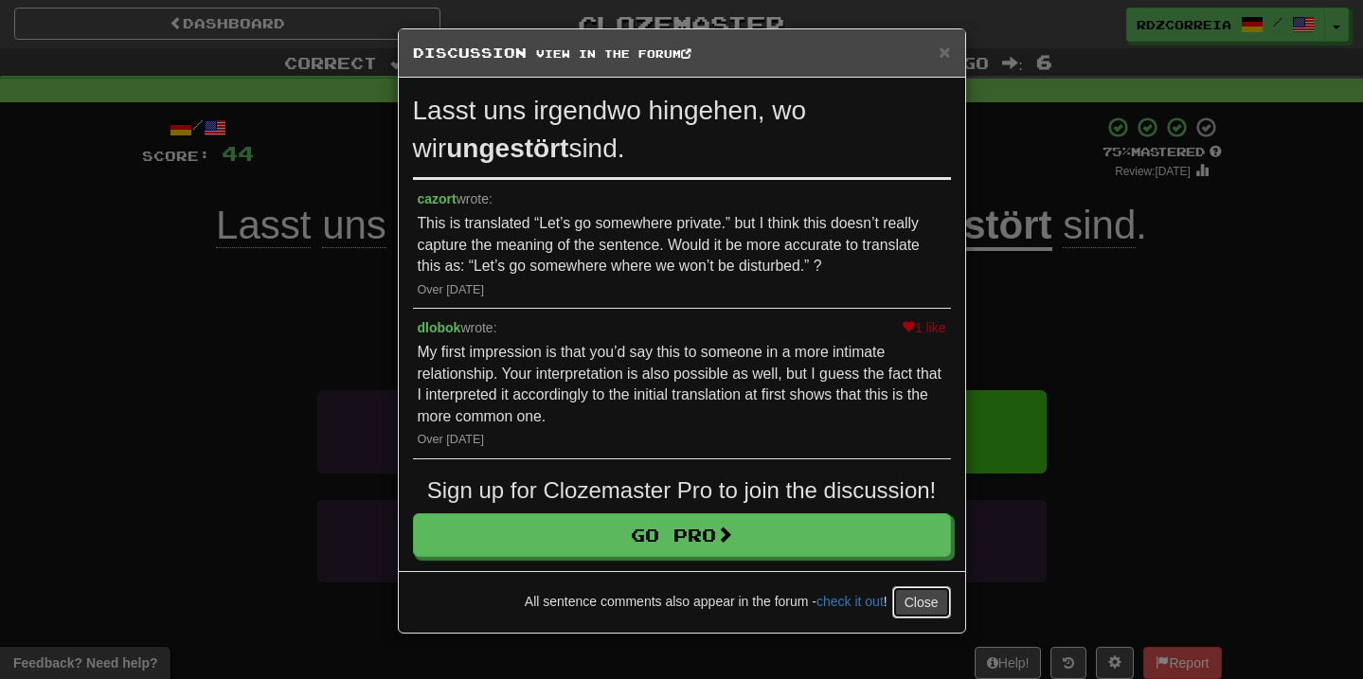
click at [895, 612] on button "Close" at bounding box center [922, 602] width 59 height 32
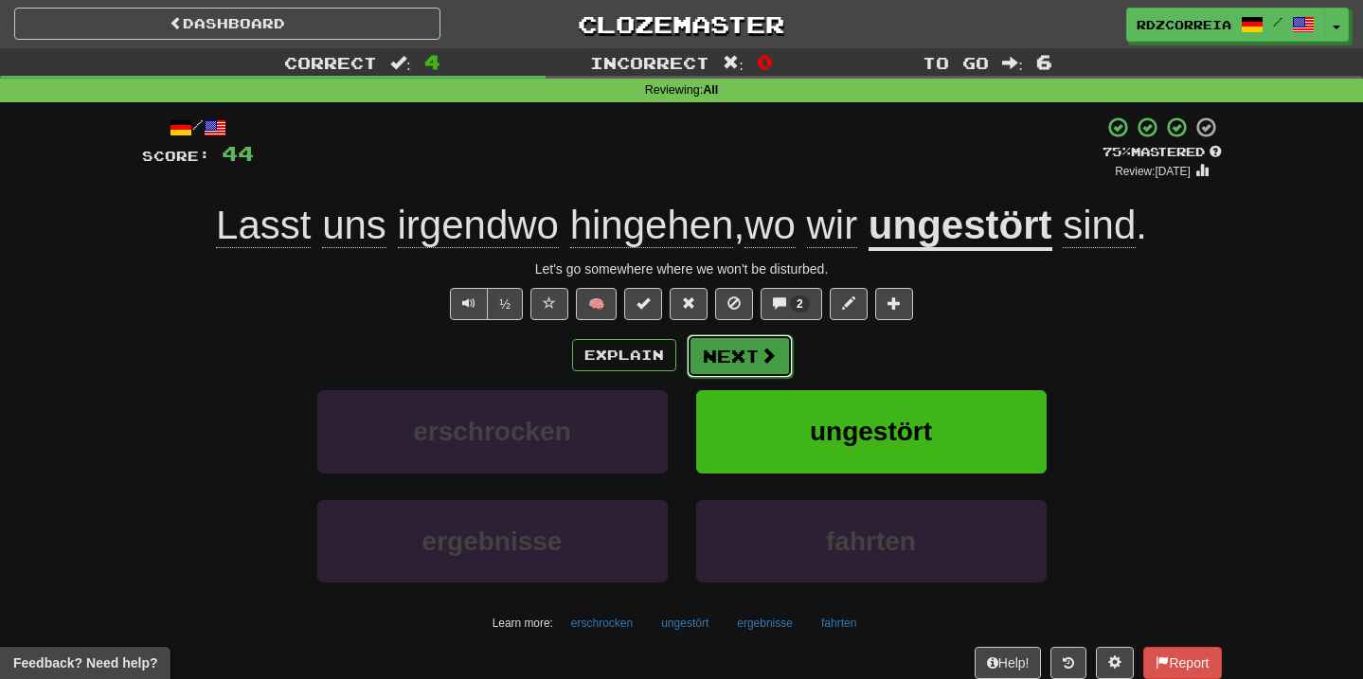
click at [723, 348] on button "Next" at bounding box center [740, 356] width 106 height 44
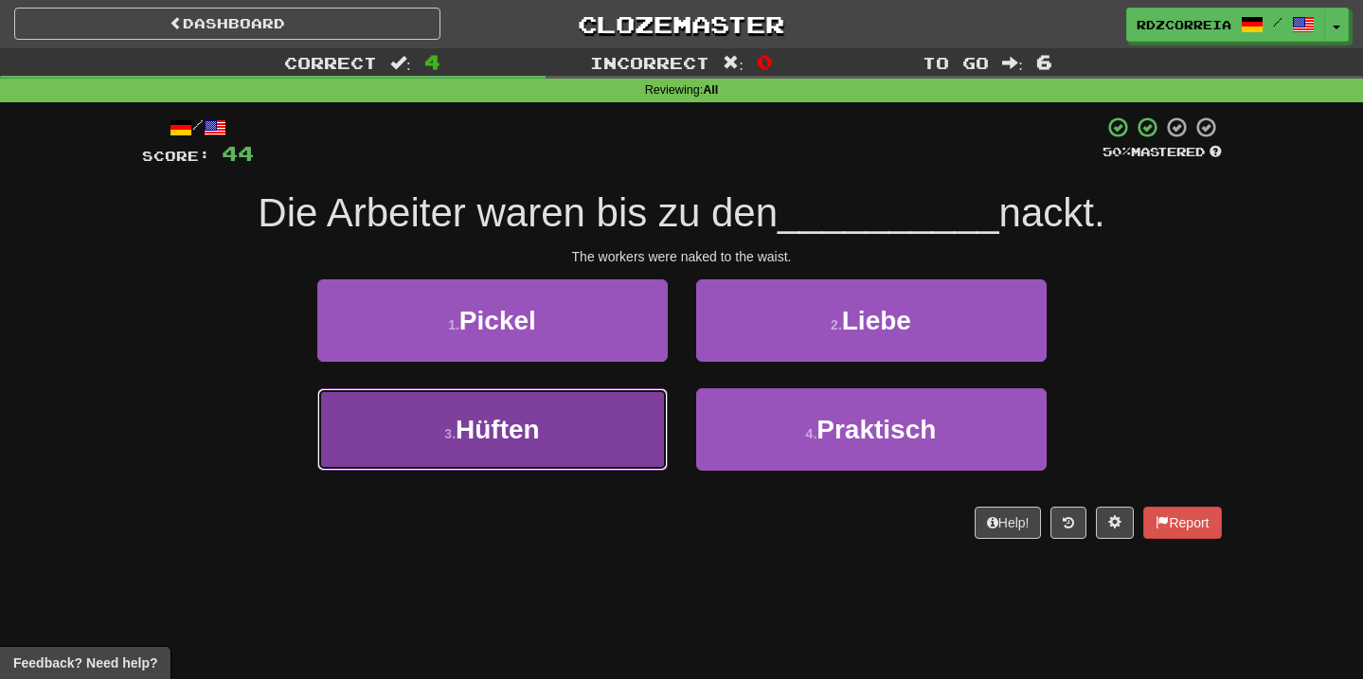
click at [545, 430] on button "3 . Hüften" at bounding box center [492, 429] width 351 height 82
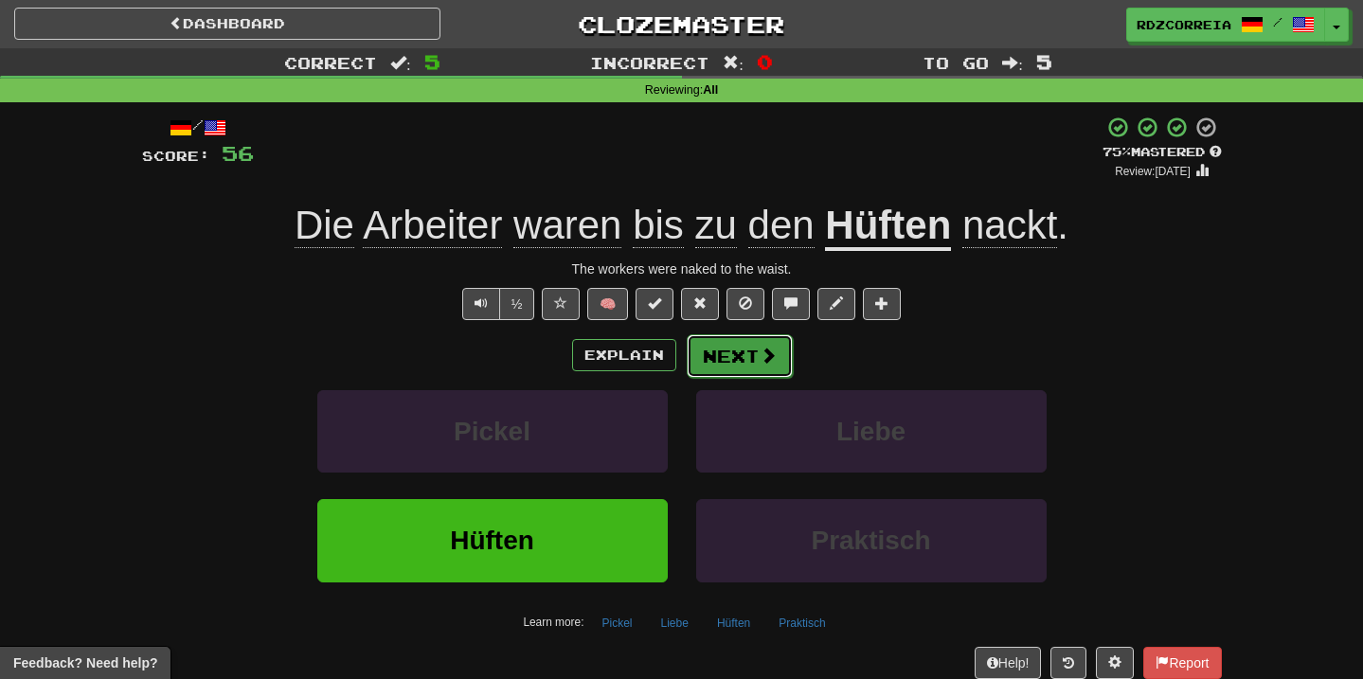
click at [719, 364] on button "Next" at bounding box center [740, 356] width 106 height 44
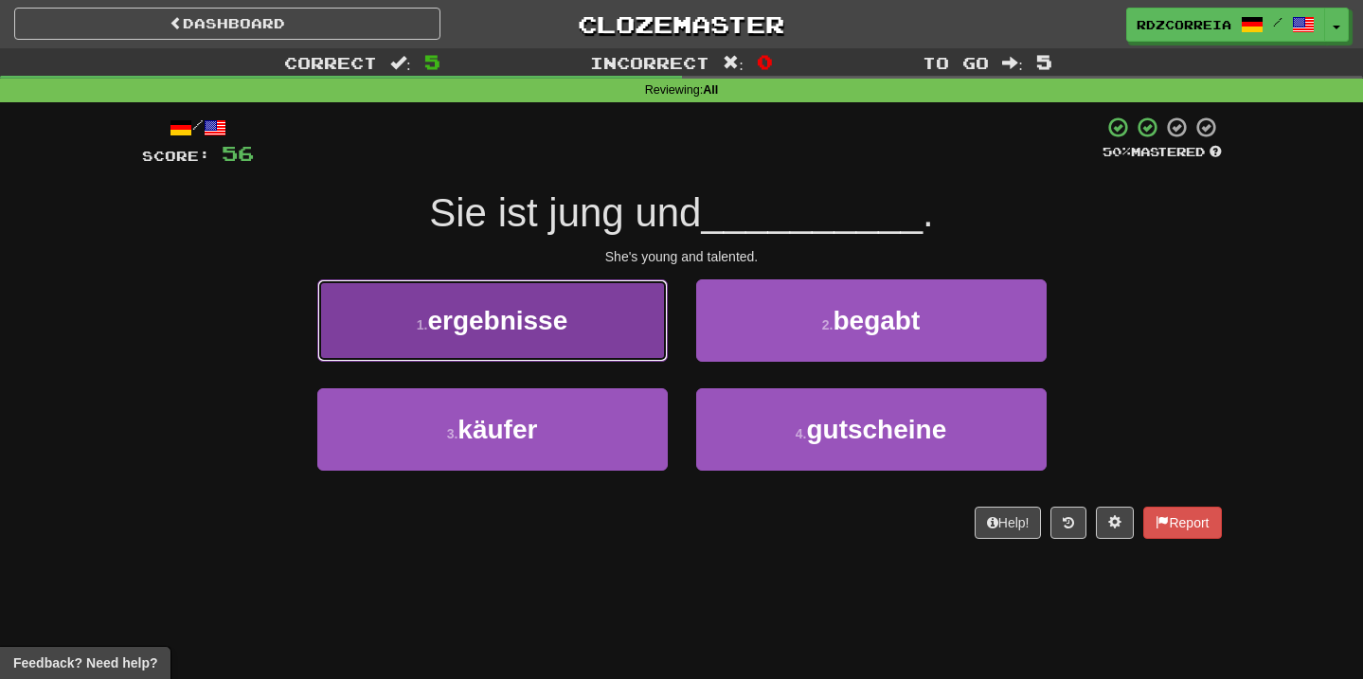
click at [621, 347] on button "1 . ergebnisse" at bounding box center [492, 321] width 351 height 82
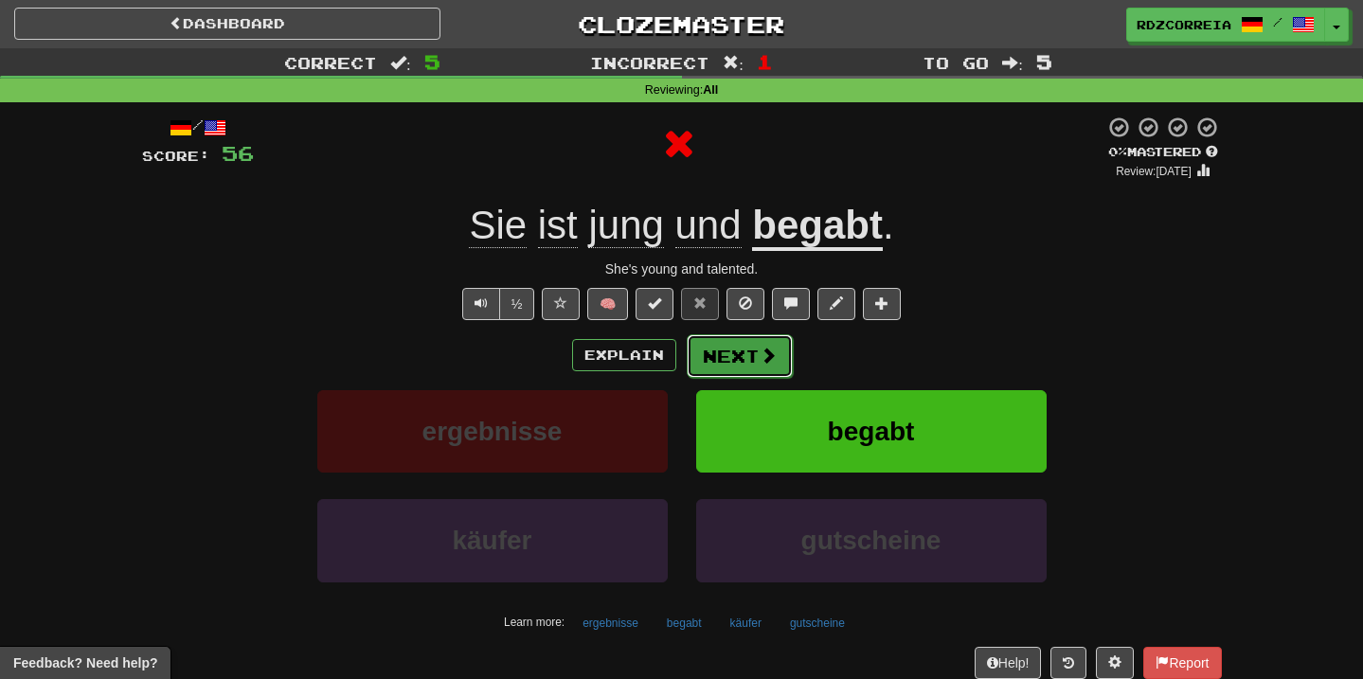
click at [755, 364] on button "Next" at bounding box center [740, 356] width 106 height 44
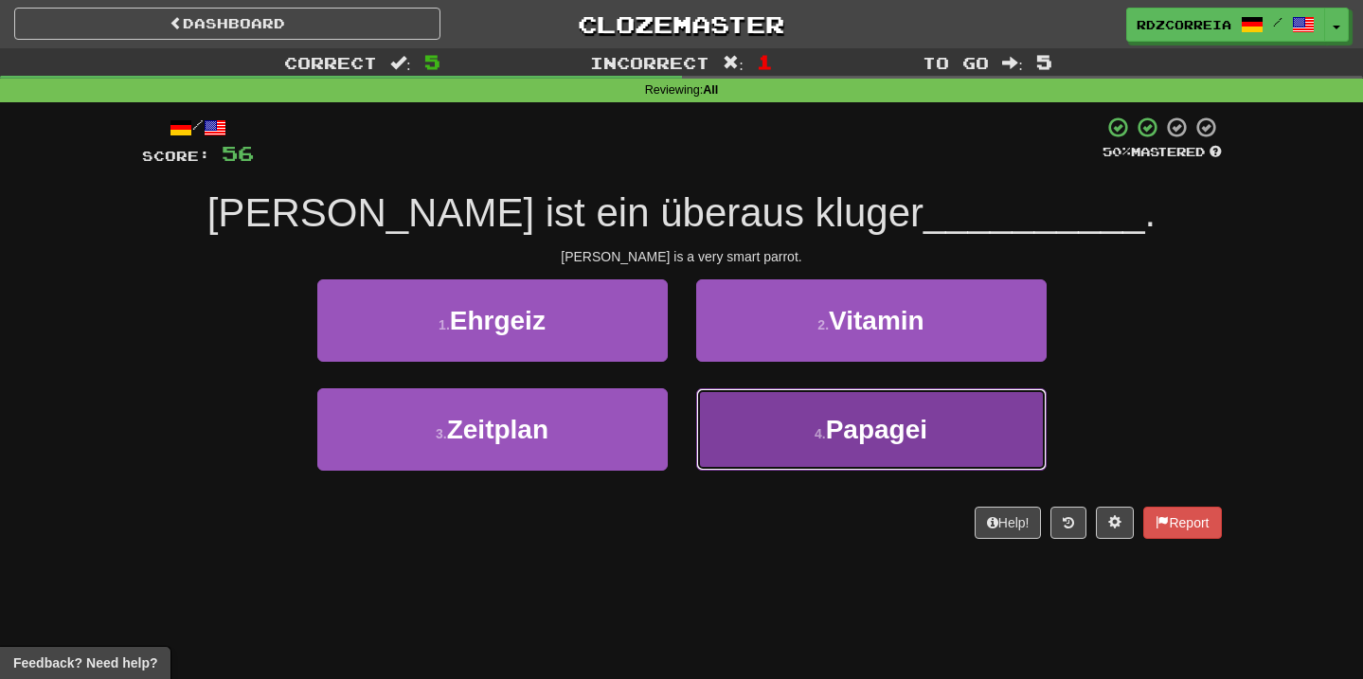
click at [868, 423] on span "Papagei" at bounding box center [876, 429] width 101 height 29
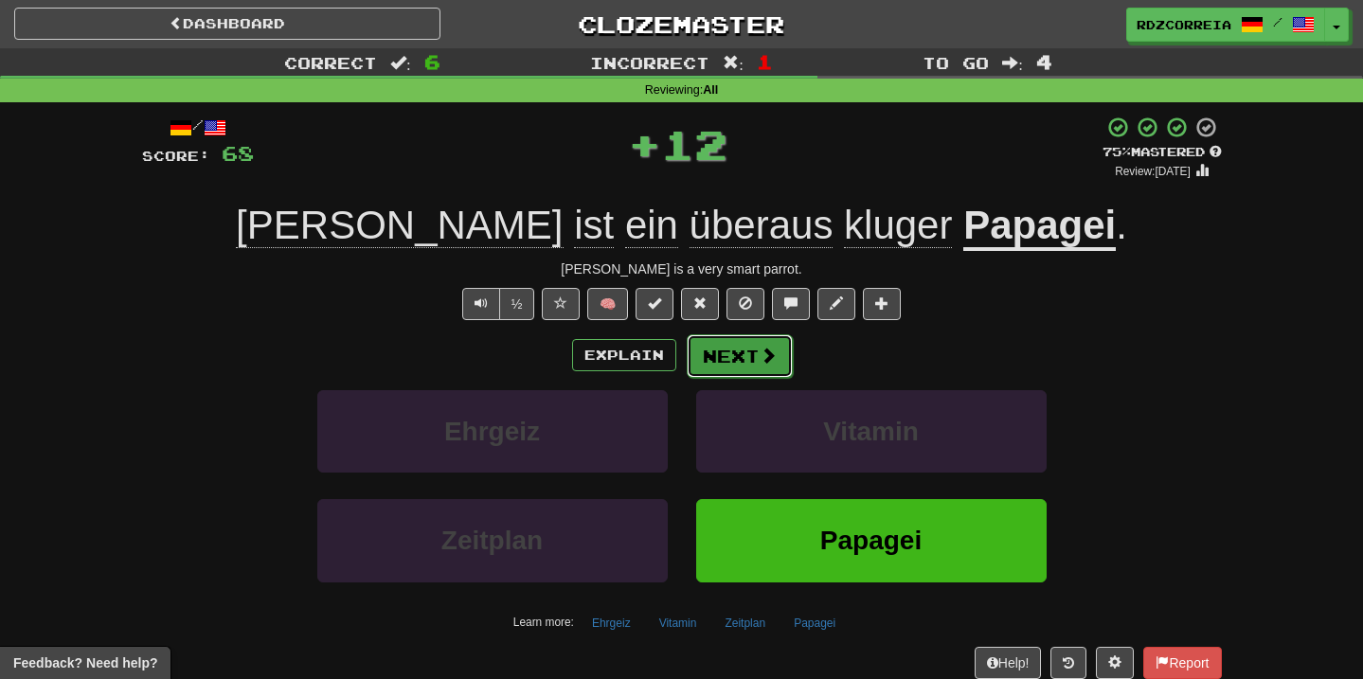
click at [781, 353] on button "Next" at bounding box center [740, 356] width 106 height 44
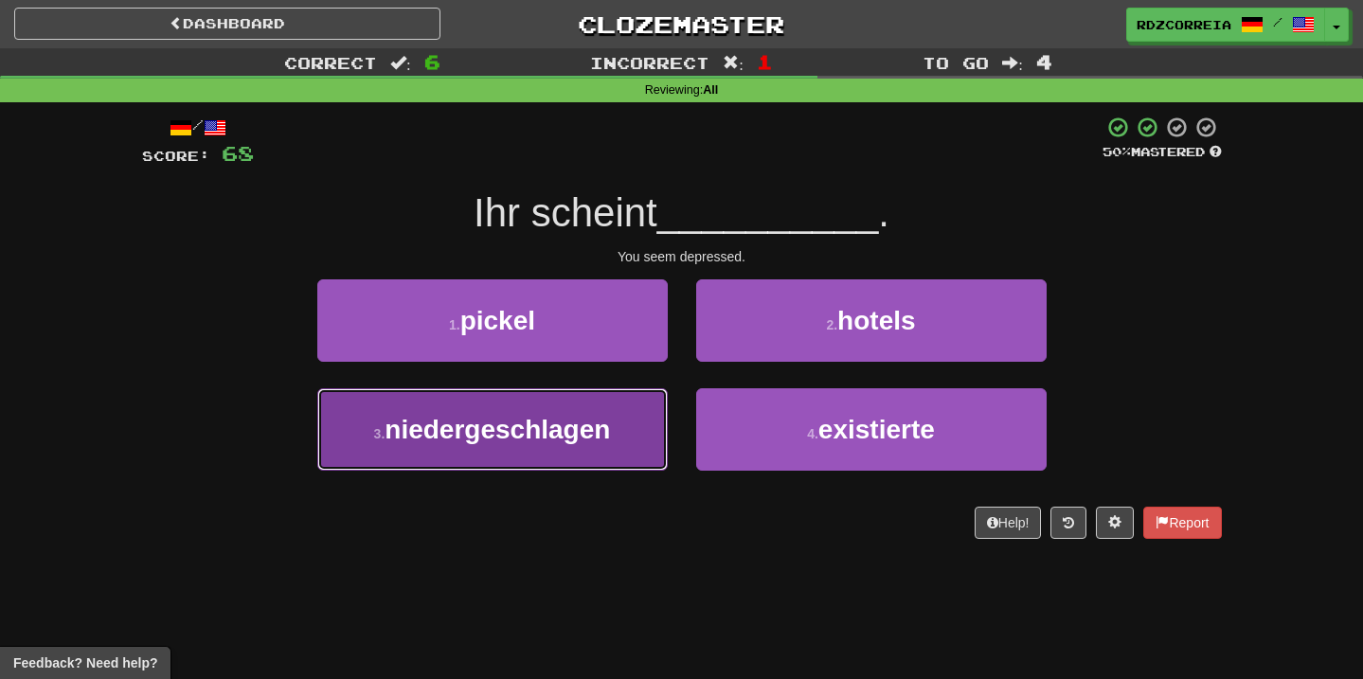
click at [569, 420] on span "niedergeschlagen" at bounding box center [498, 429] width 226 height 29
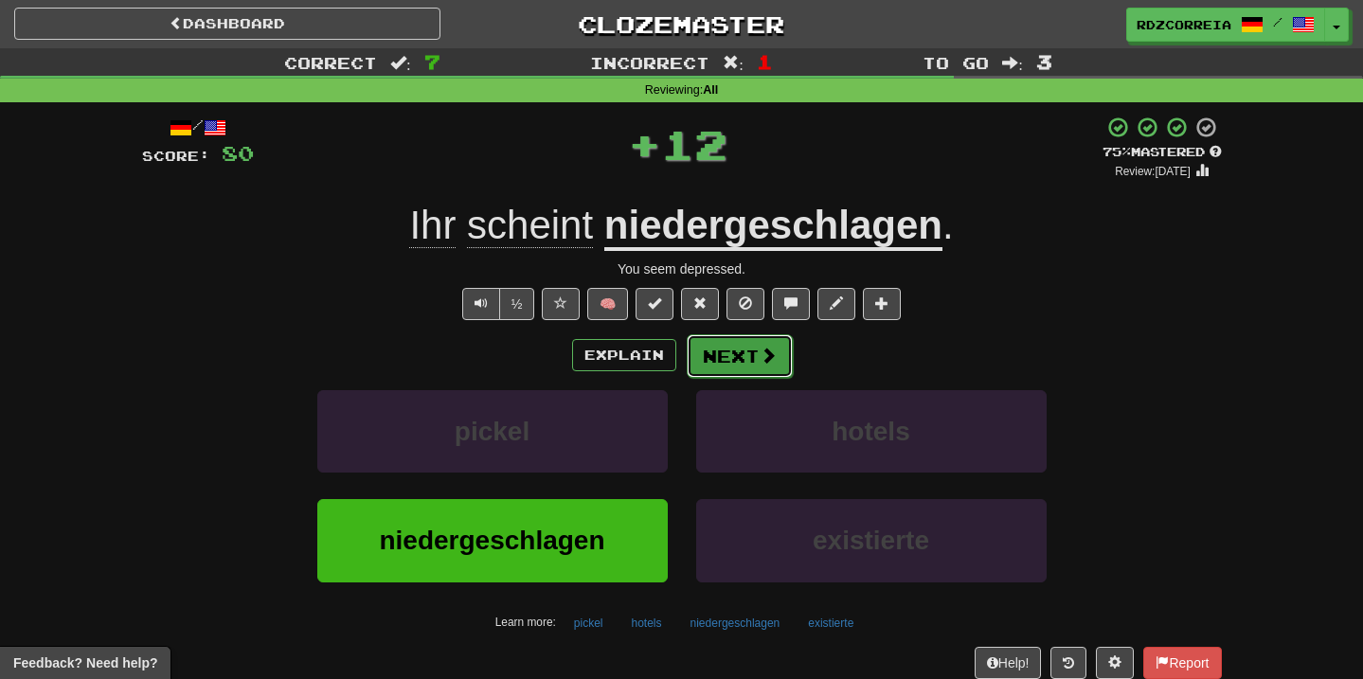
click at [738, 362] on button "Next" at bounding box center [740, 356] width 106 height 44
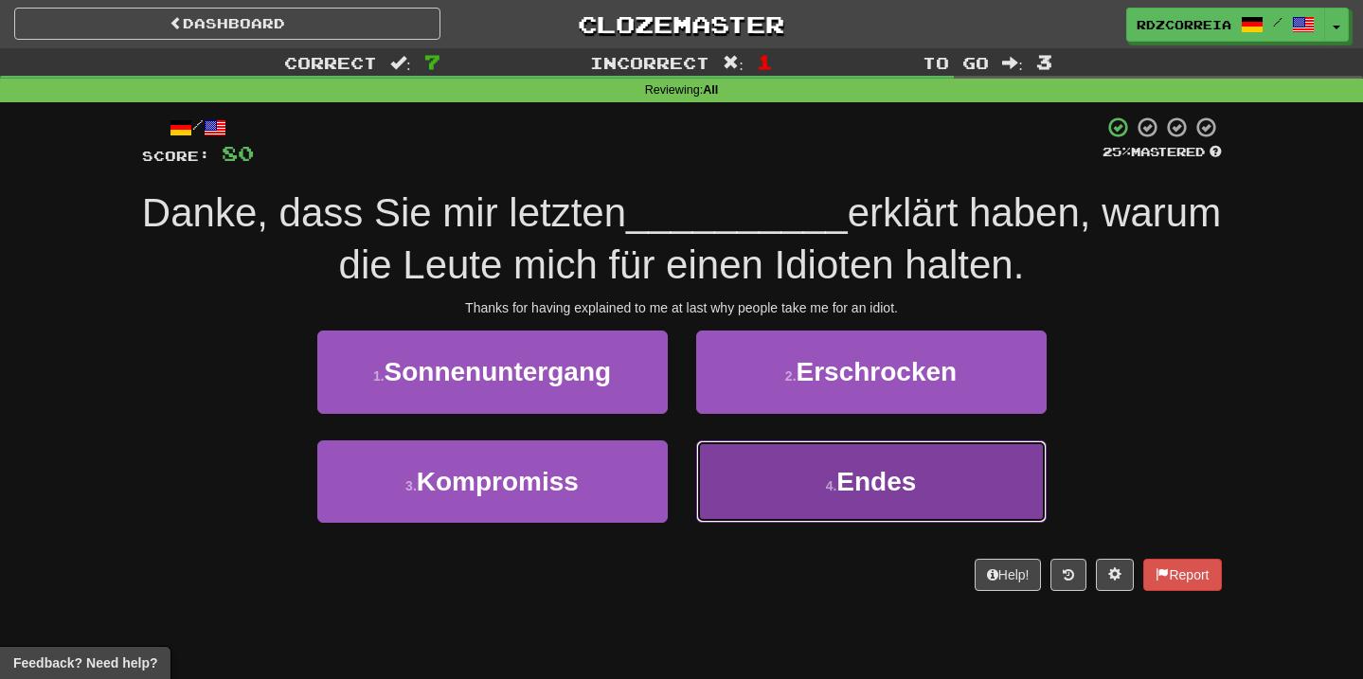
click at [772, 465] on button "4 . Endes" at bounding box center [871, 482] width 351 height 82
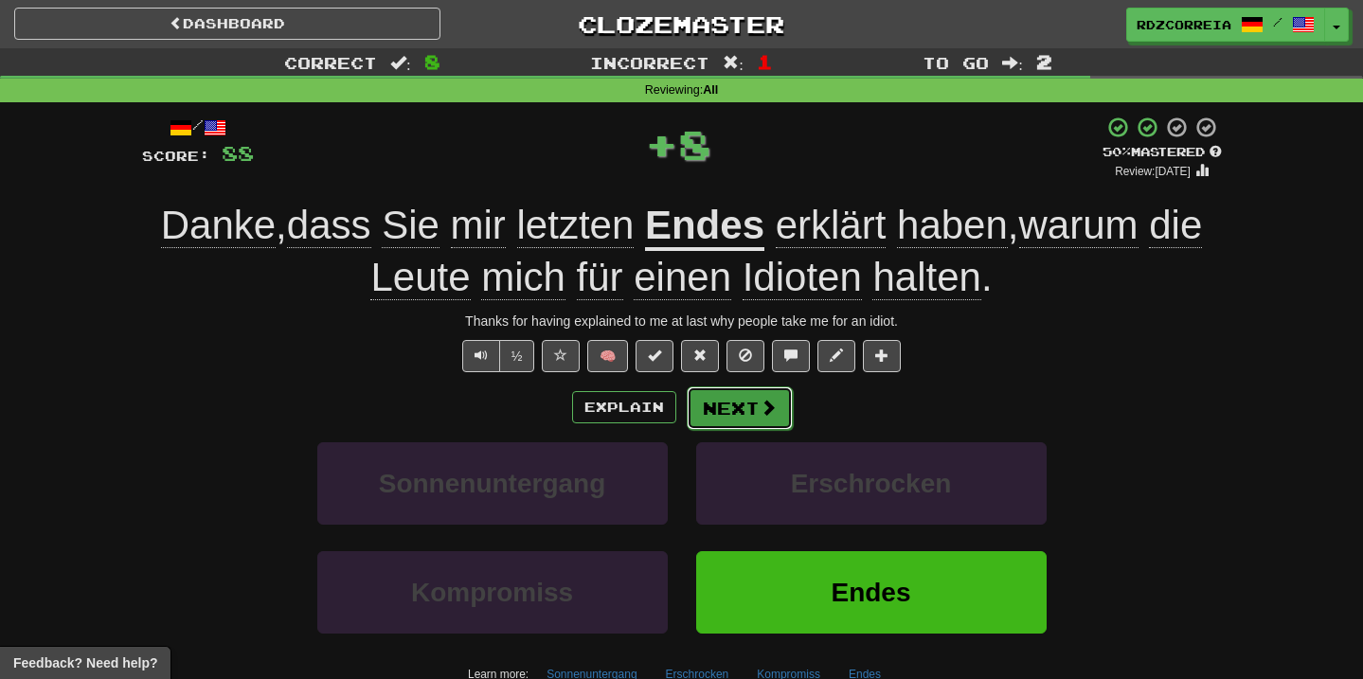
click at [737, 387] on button "Next" at bounding box center [740, 409] width 106 height 44
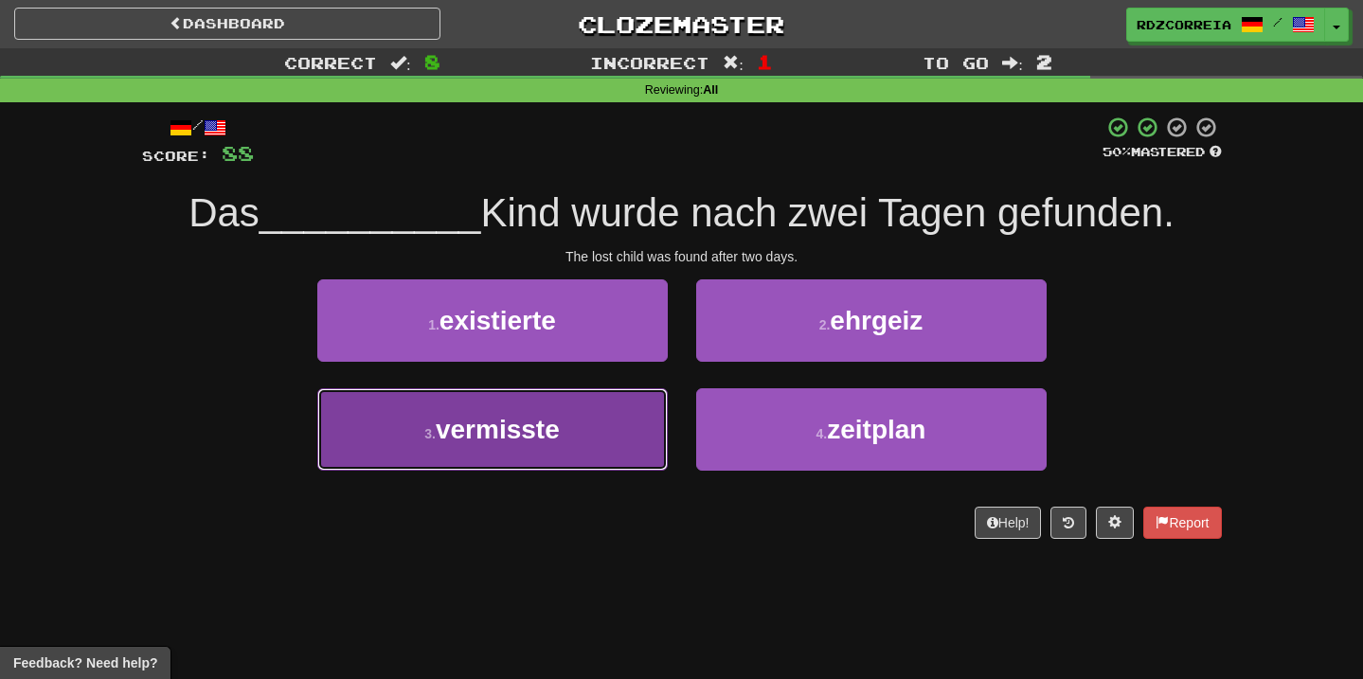
click at [600, 422] on button "3 . vermisste" at bounding box center [492, 429] width 351 height 82
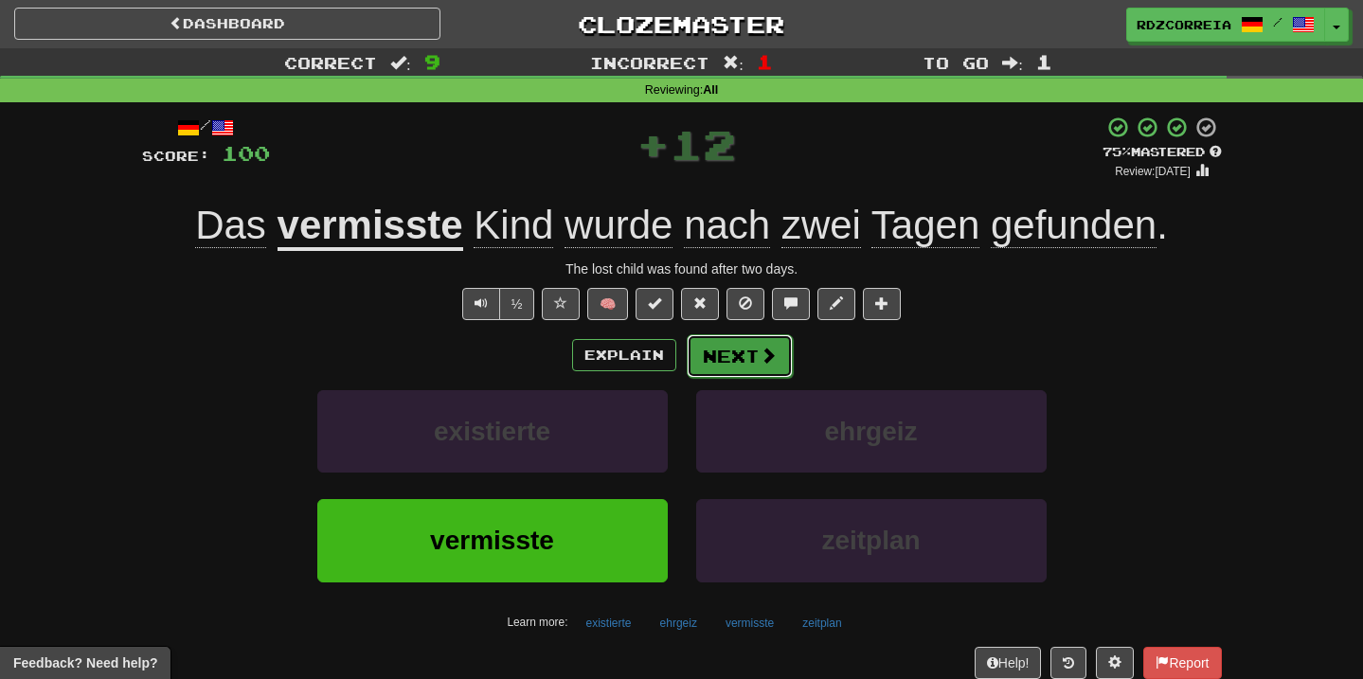
click at [746, 352] on button "Next" at bounding box center [740, 356] width 106 height 44
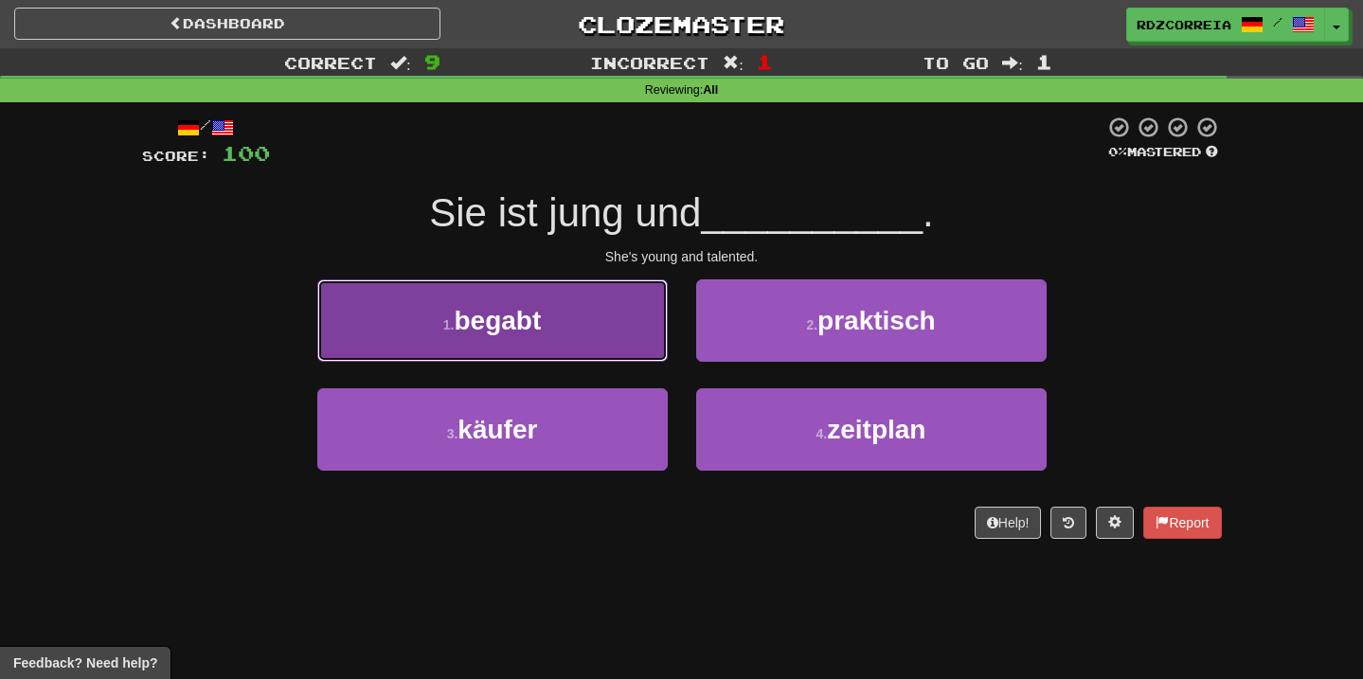
click at [585, 314] on button "1 . begabt" at bounding box center [492, 321] width 351 height 82
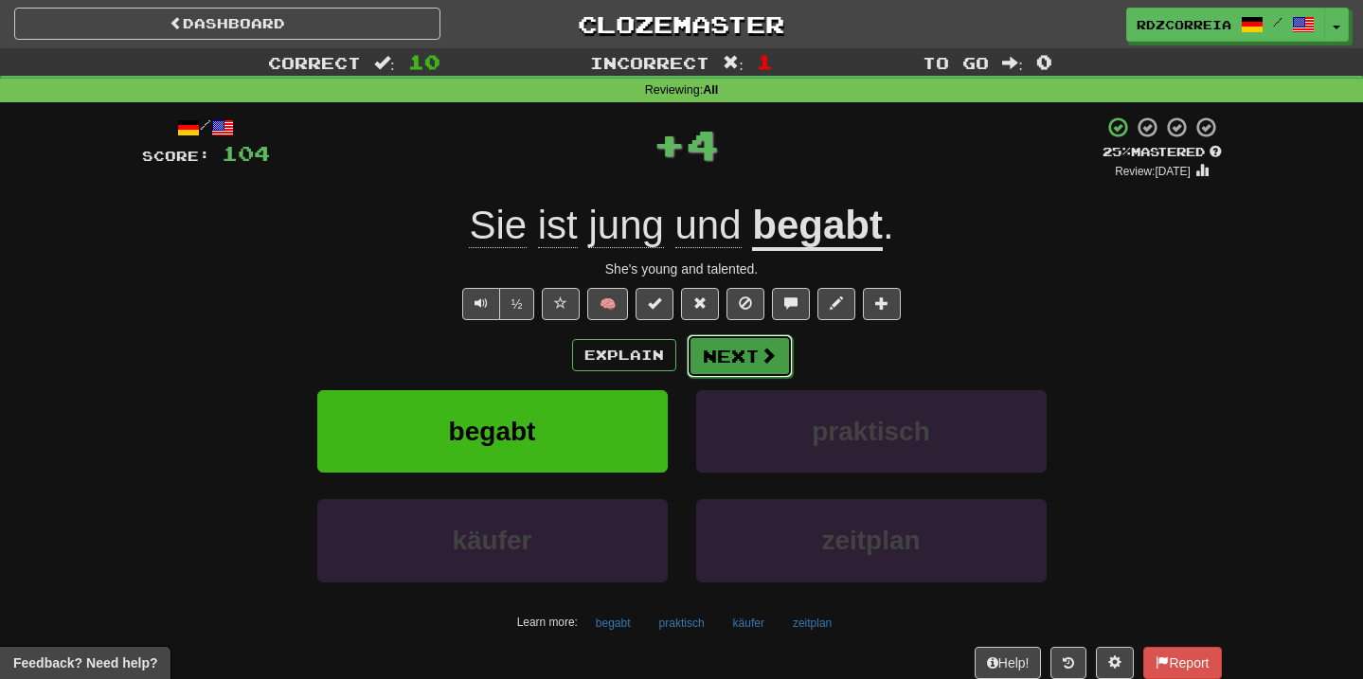
click at [722, 372] on button "Next" at bounding box center [740, 356] width 106 height 44
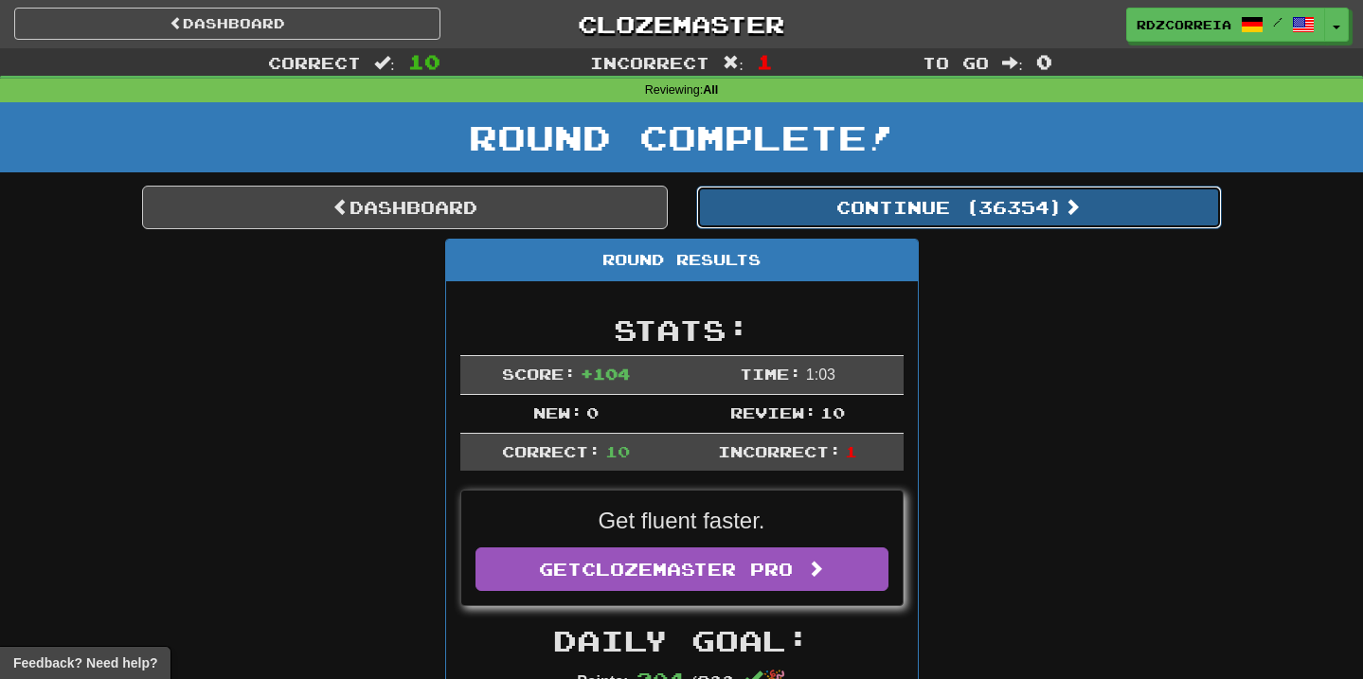
click at [862, 198] on button "Continue ( 36354 )" at bounding box center [959, 208] width 526 height 44
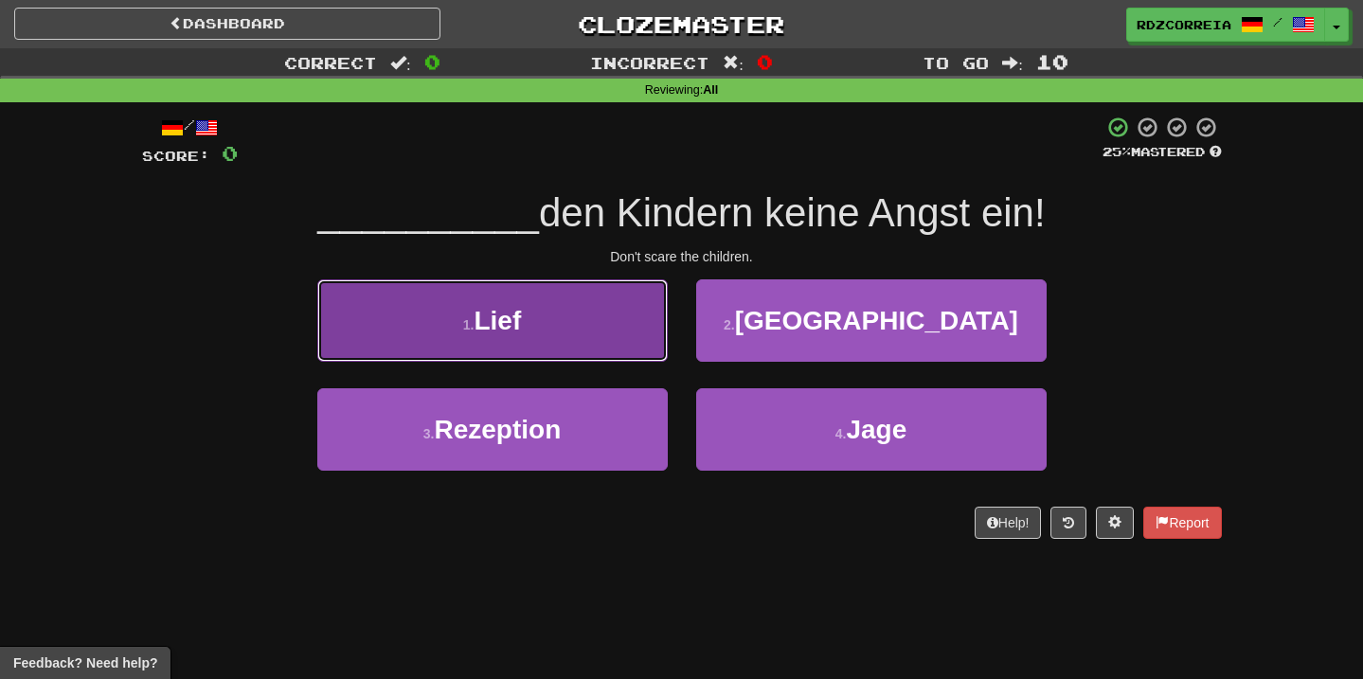
click at [564, 328] on button "1 . Lief" at bounding box center [492, 321] width 351 height 82
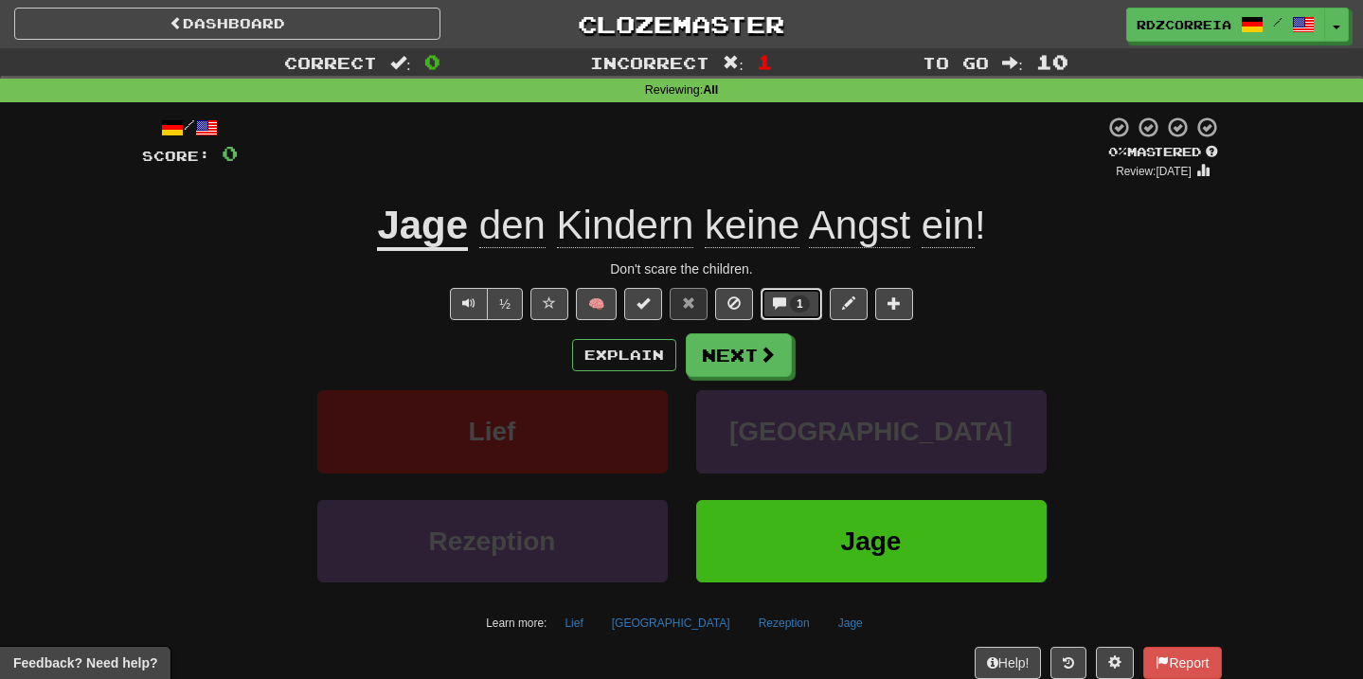
click at [794, 309] on span "1" at bounding box center [800, 304] width 20 height 17
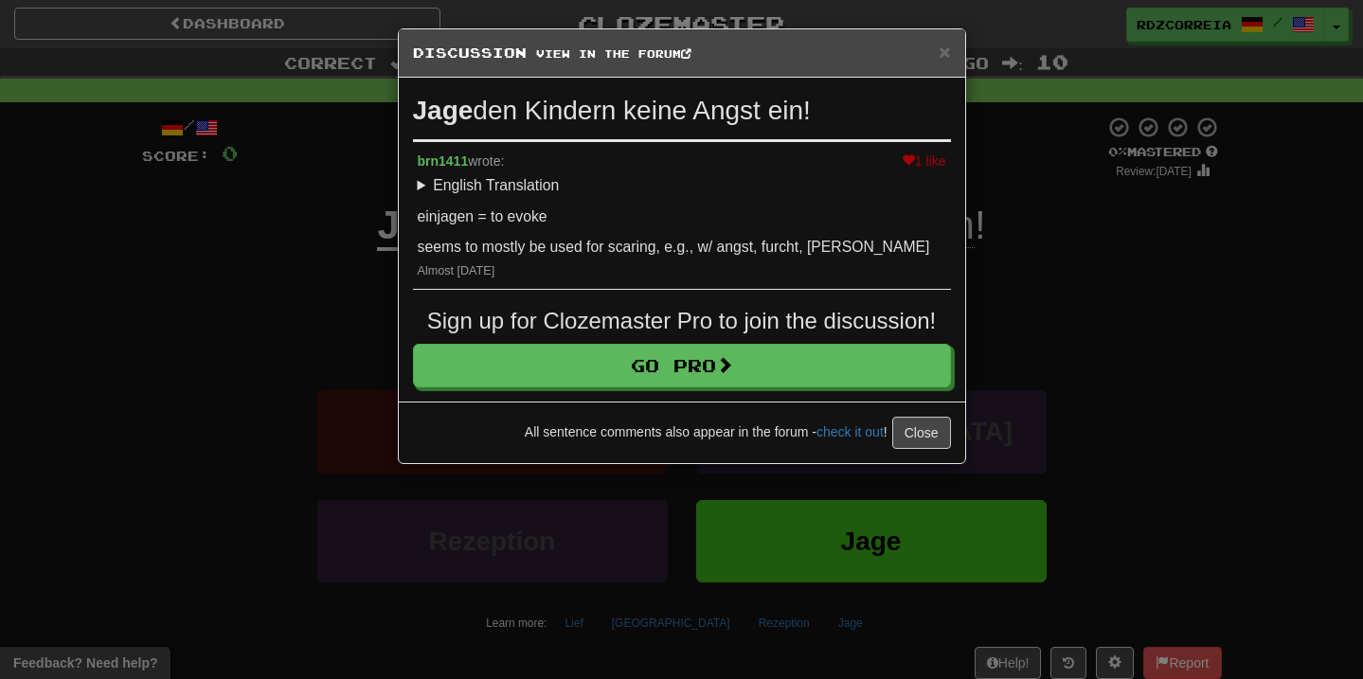
click at [997, 321] on div "× Discussion View in the forum Jage den Kindern keine Angst ein! 1 like brn1411…" at bounding box center [681, 339] width 1363 height 679
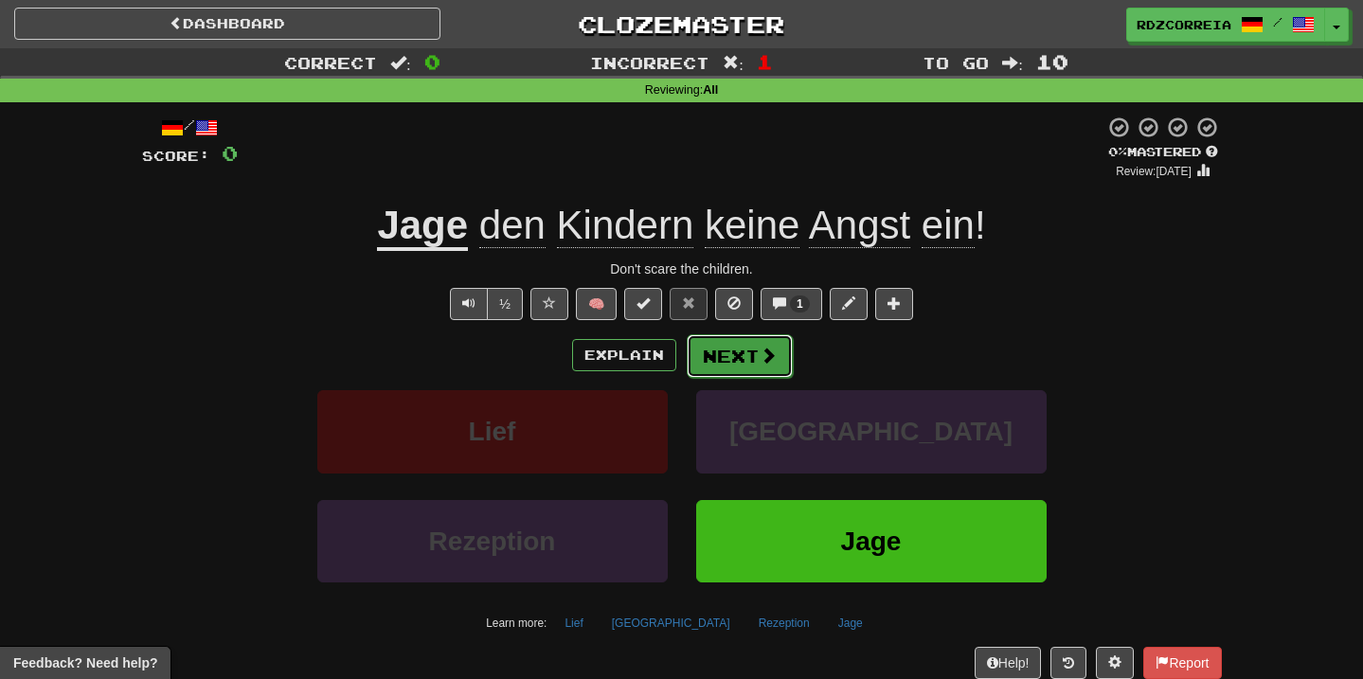
click at [733, 364] on button "Next" at bounding box center [740, 356] width 106 height 44
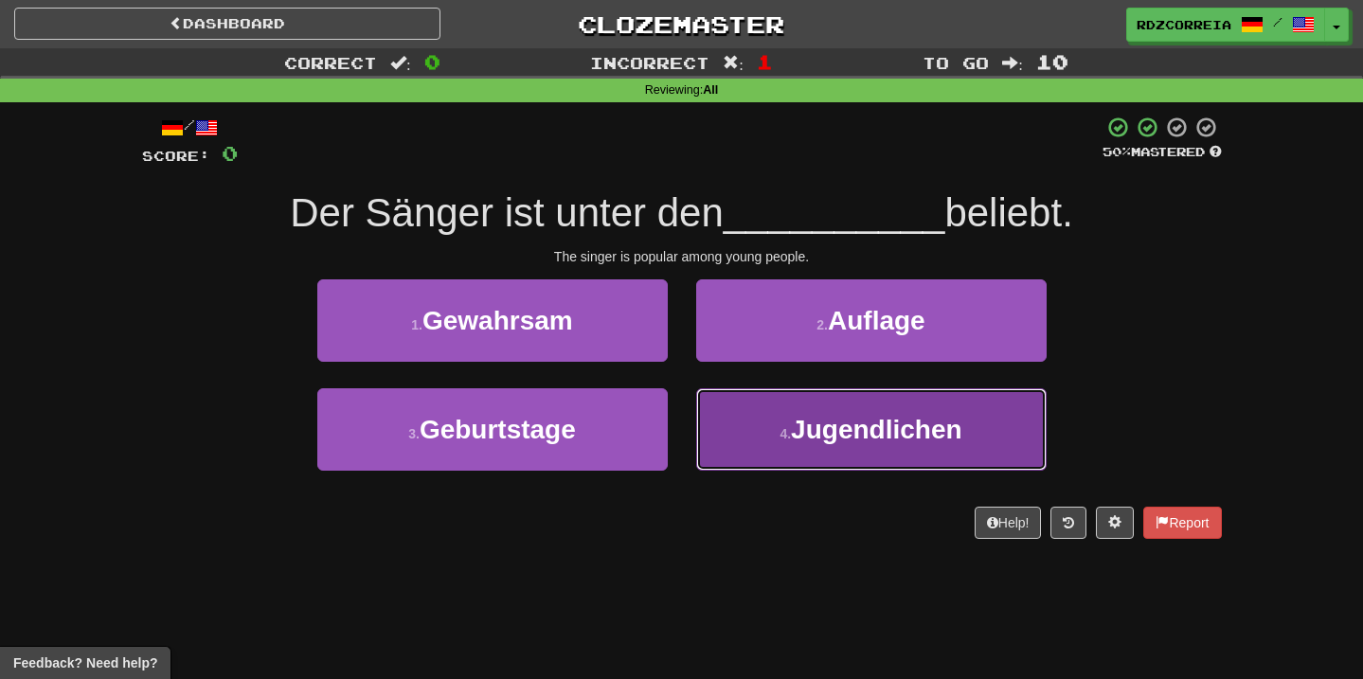
click at [804, 415] on span "Jugendlichen" at bounding box center [876, 429] width 171 height 29
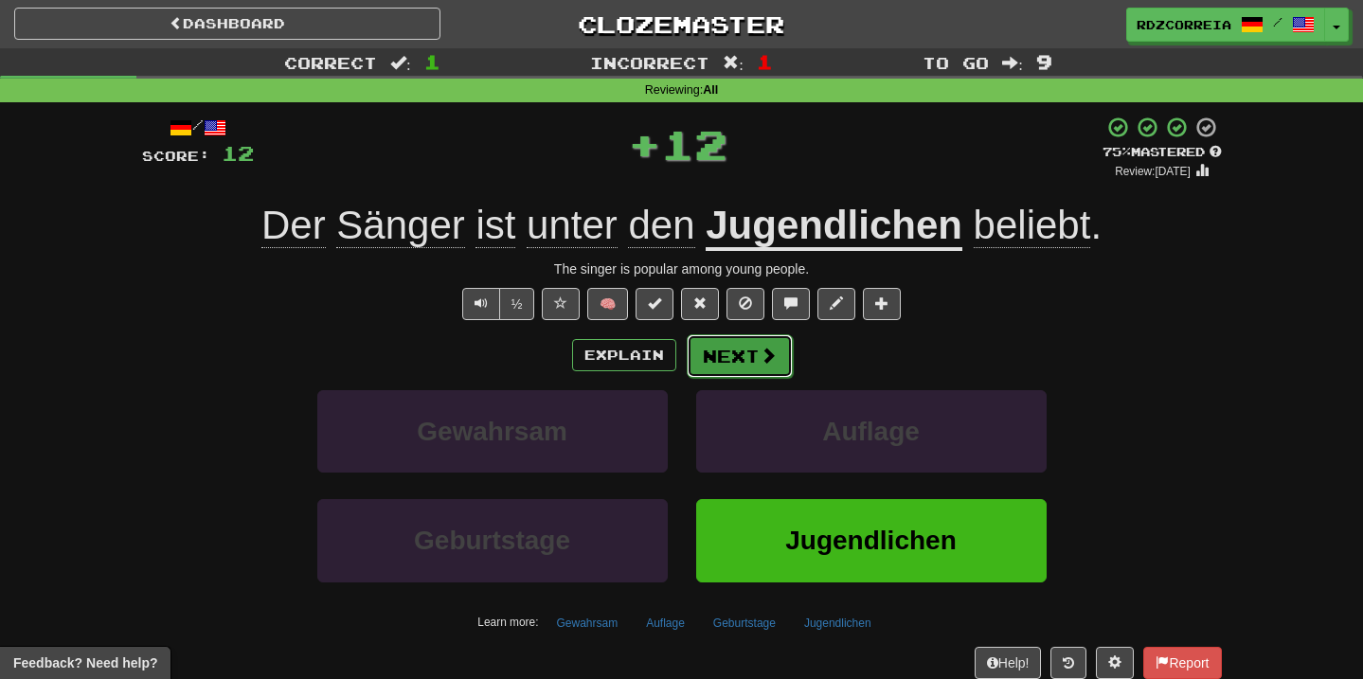
click at [728, 357] on button "Next" at bounding box center [740, 356] width 106 height 44
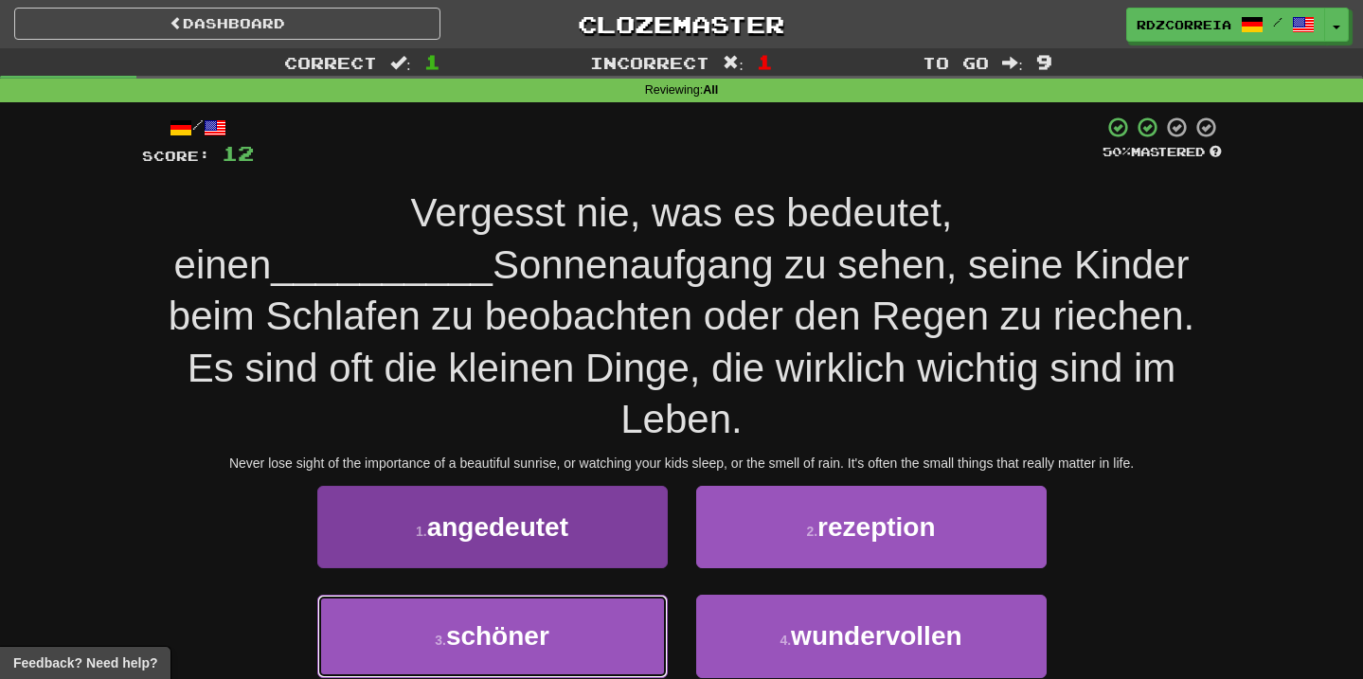
click at [579, 595] on button "3 . schöner" at bounding box center [492, 636] width 351 height 82
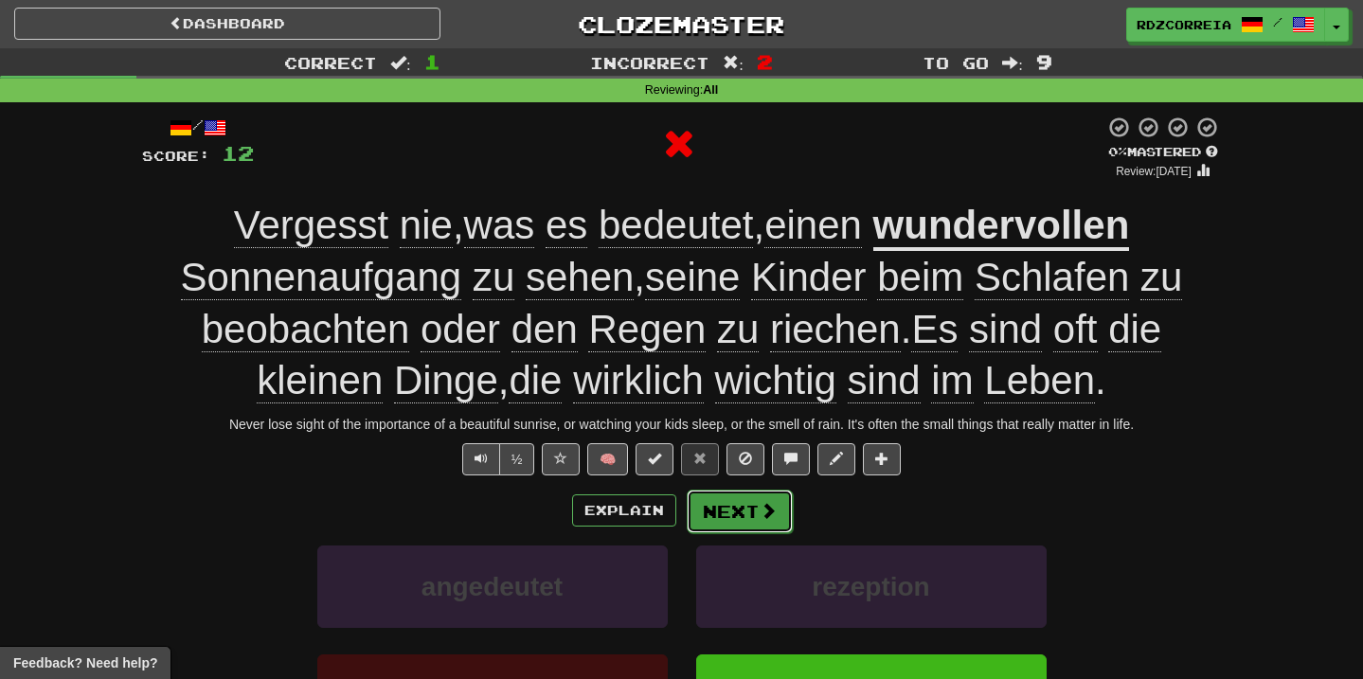
click at [726, 504] on button "Next" at bounding box center [740, 512] width 106 height 44
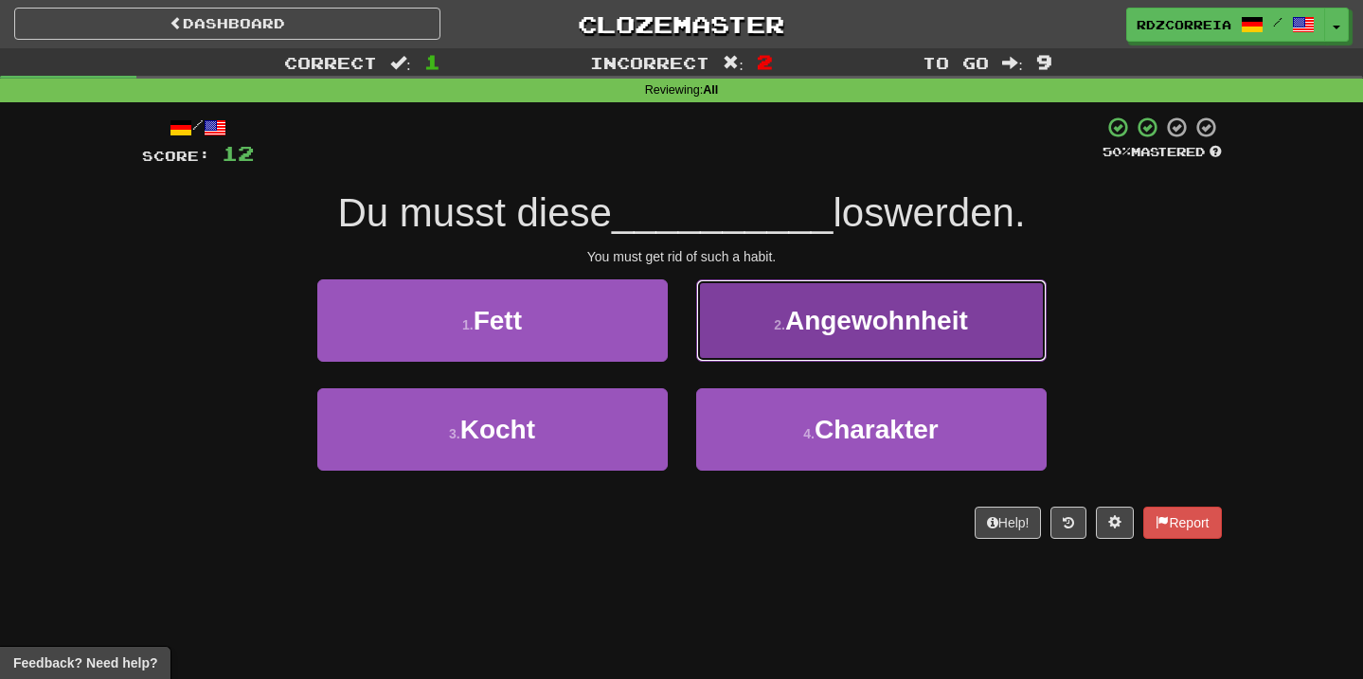
click at [828, 323] on span "Angewohnheit" at bounding box center [876, 320] width 183 height 29
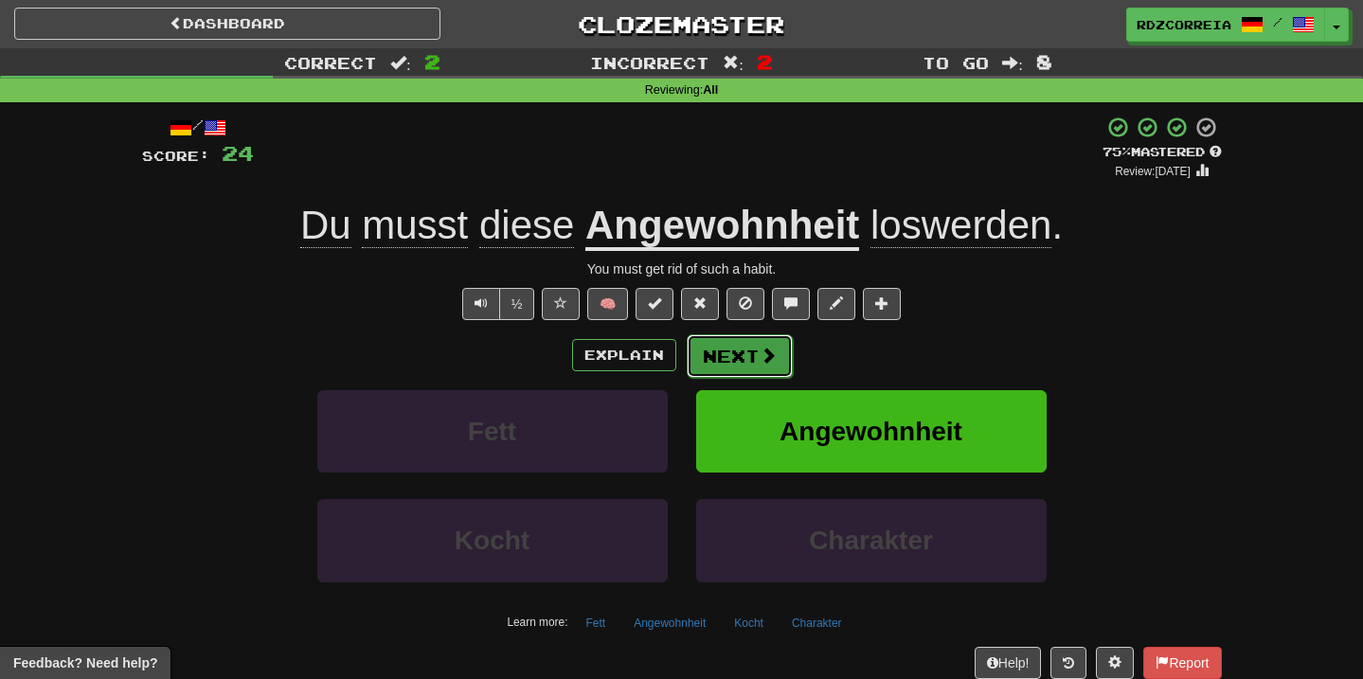
click at [760, 347] on span at bounding box center [768, 355] width 17 height 17
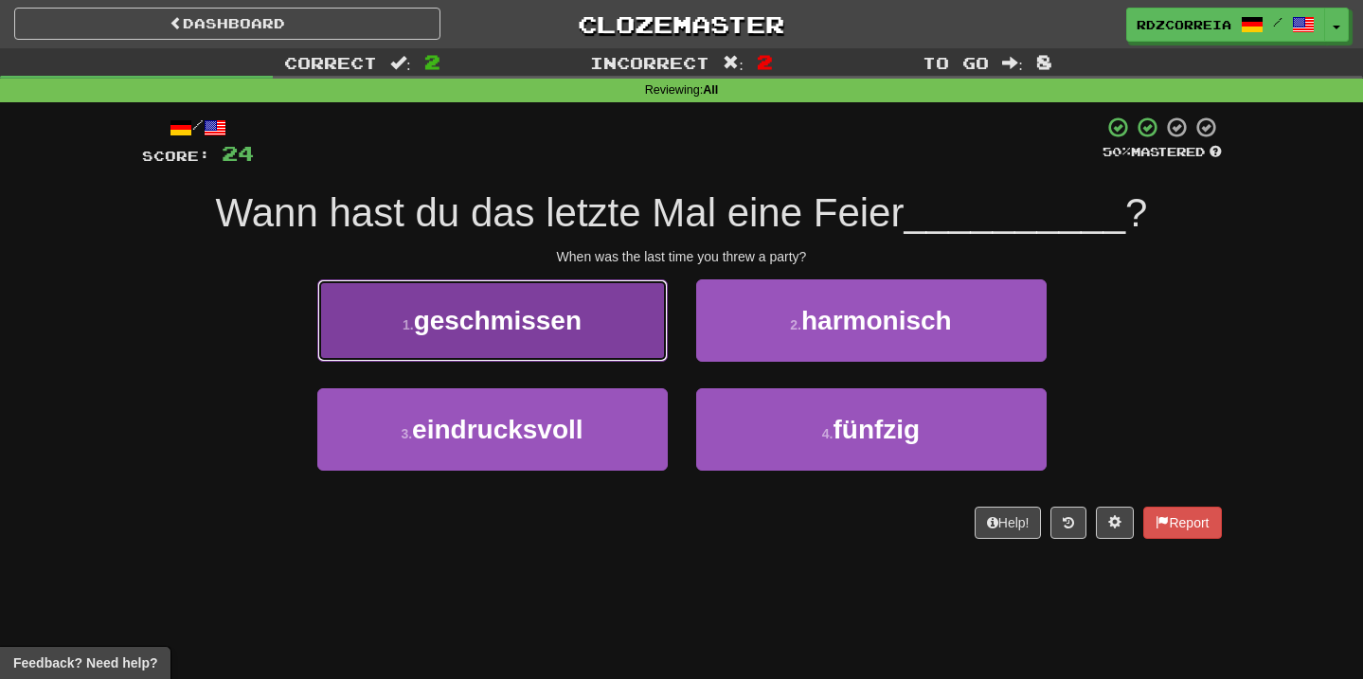
click at [608, 349] on button "1 . geschmissen" at bounding box center [492, 321] width 351 height 82
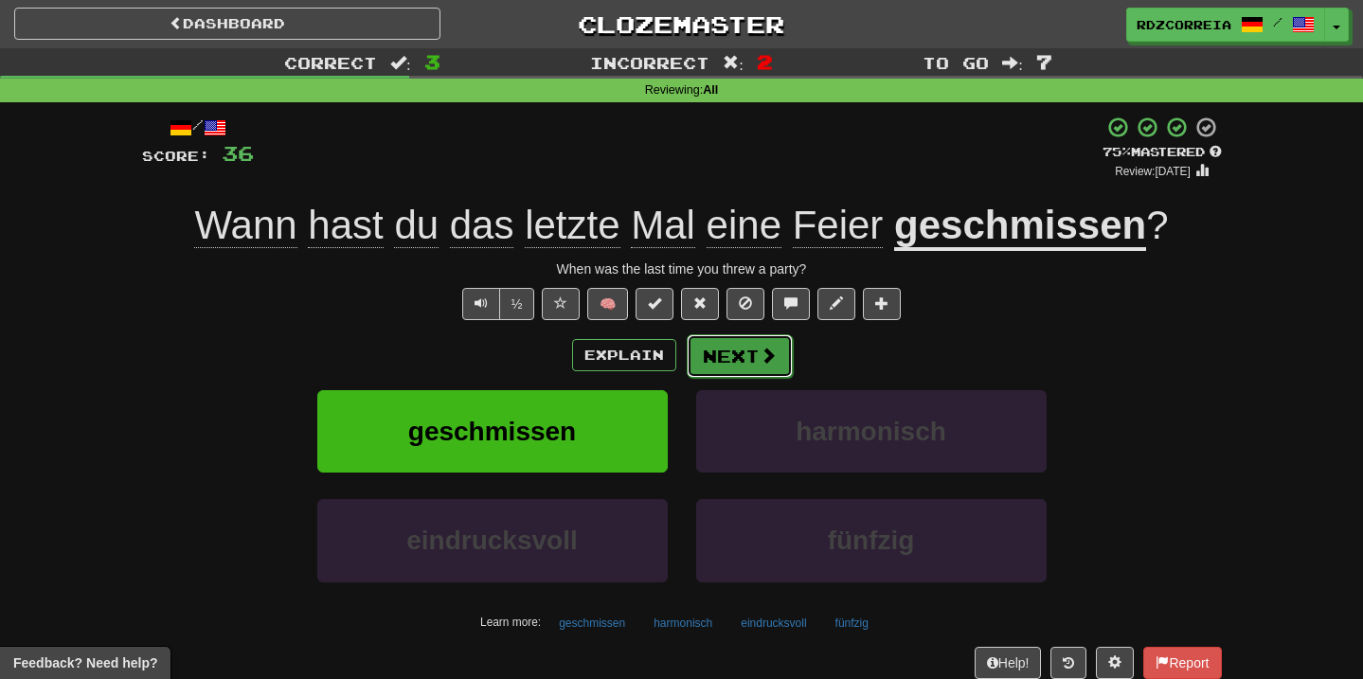
click at [726, 351] on button "Next" at bounding box center [740, 356] width 106 height 44
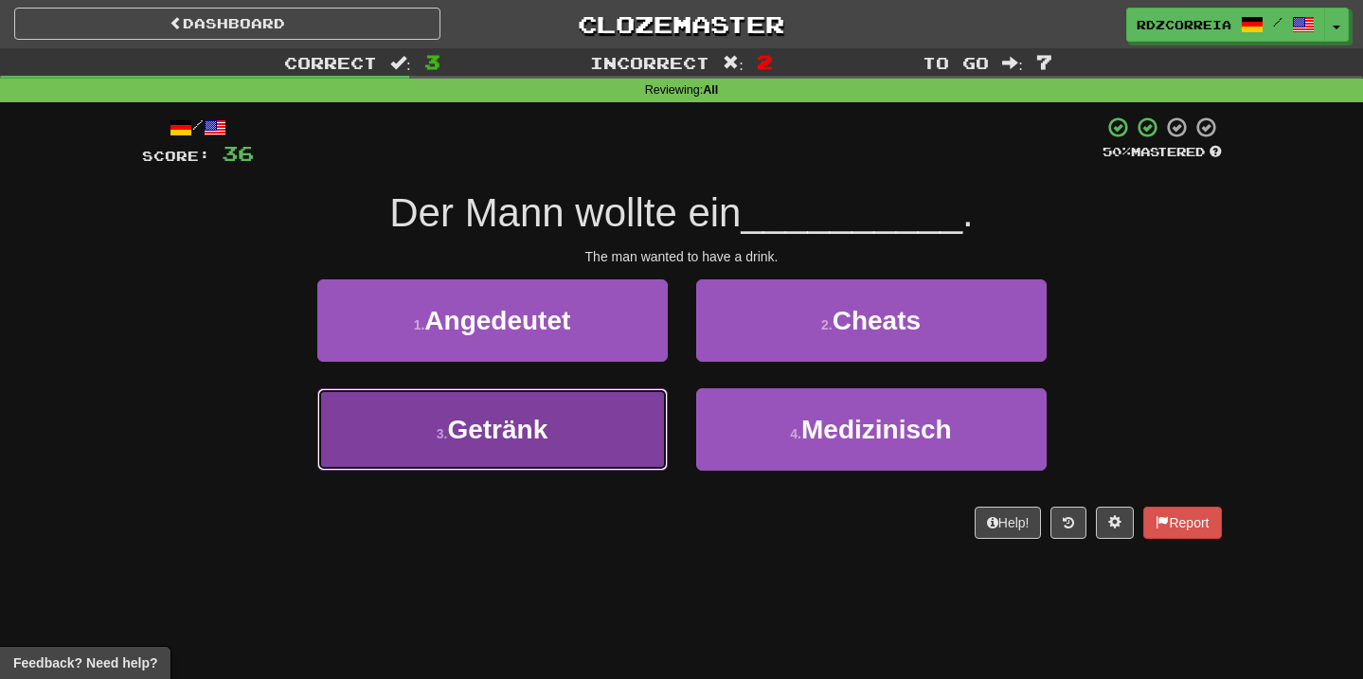
click at [617, 413] on button "3 . Getränk" at bounding box center [492, 429] width 351 height 82
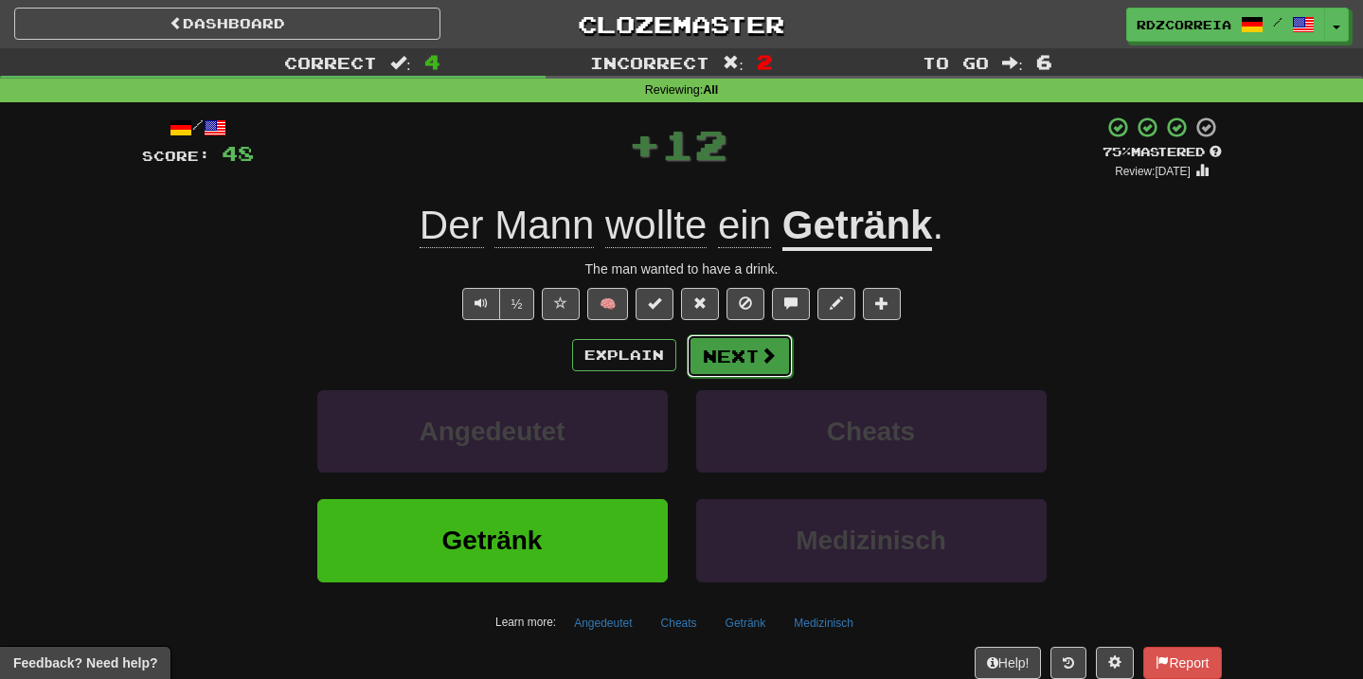
click at [739, 354] on button "Next" at bounding box center [740, 356] width 106 height 44
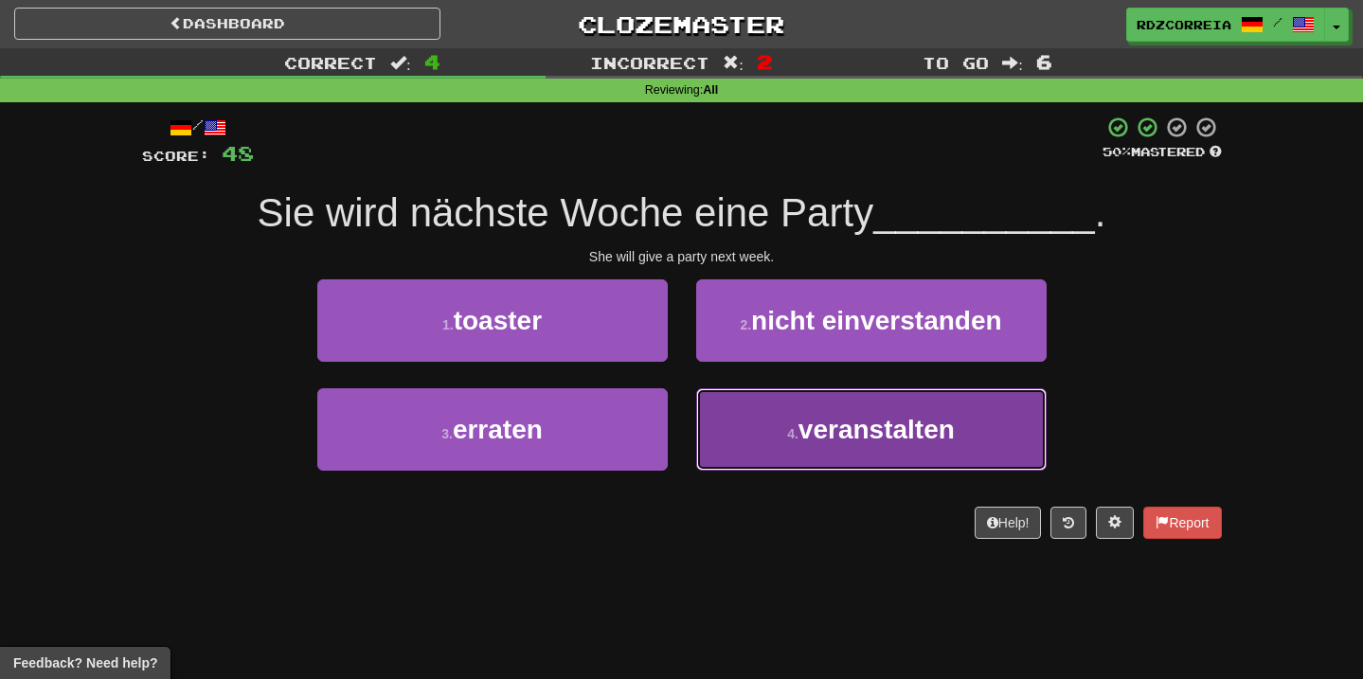
click at [803, 415] on span "veranstalten" at bounding box center [877, 429] width 156 height 29
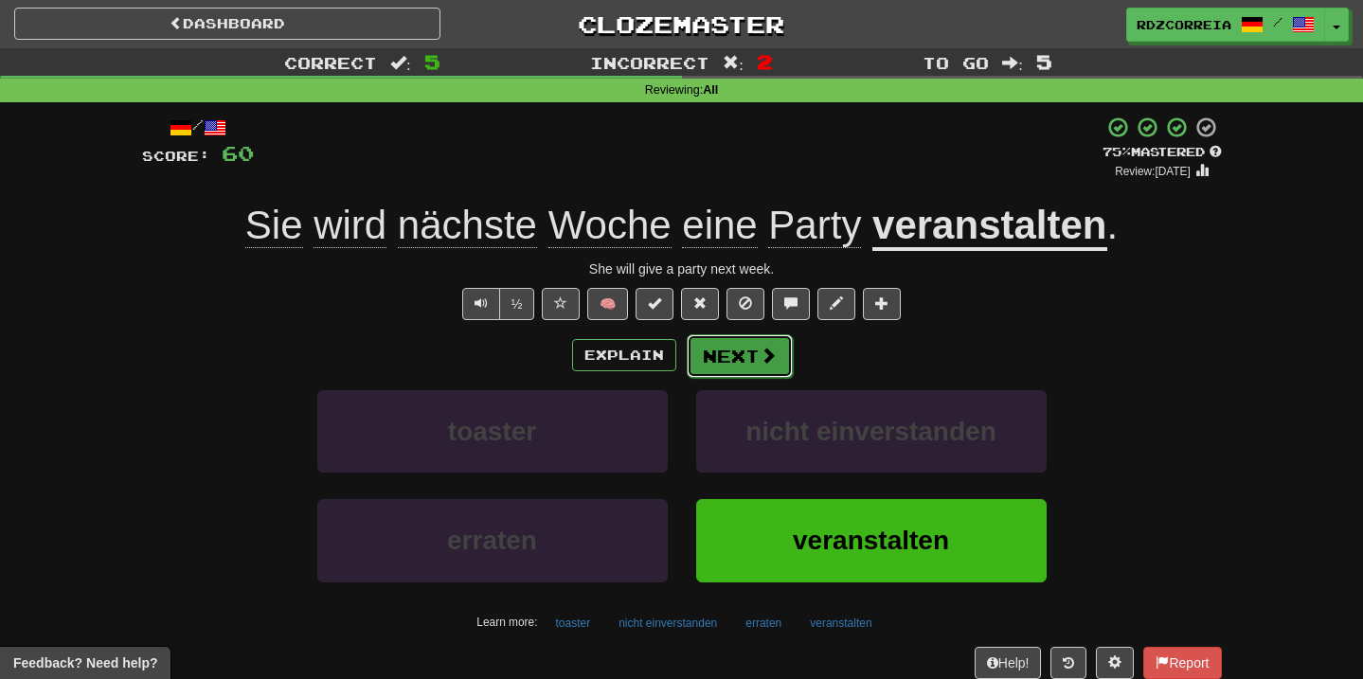
click at [725, 369] on button "Next" at bounding box center [740, 356] width 106 height 44
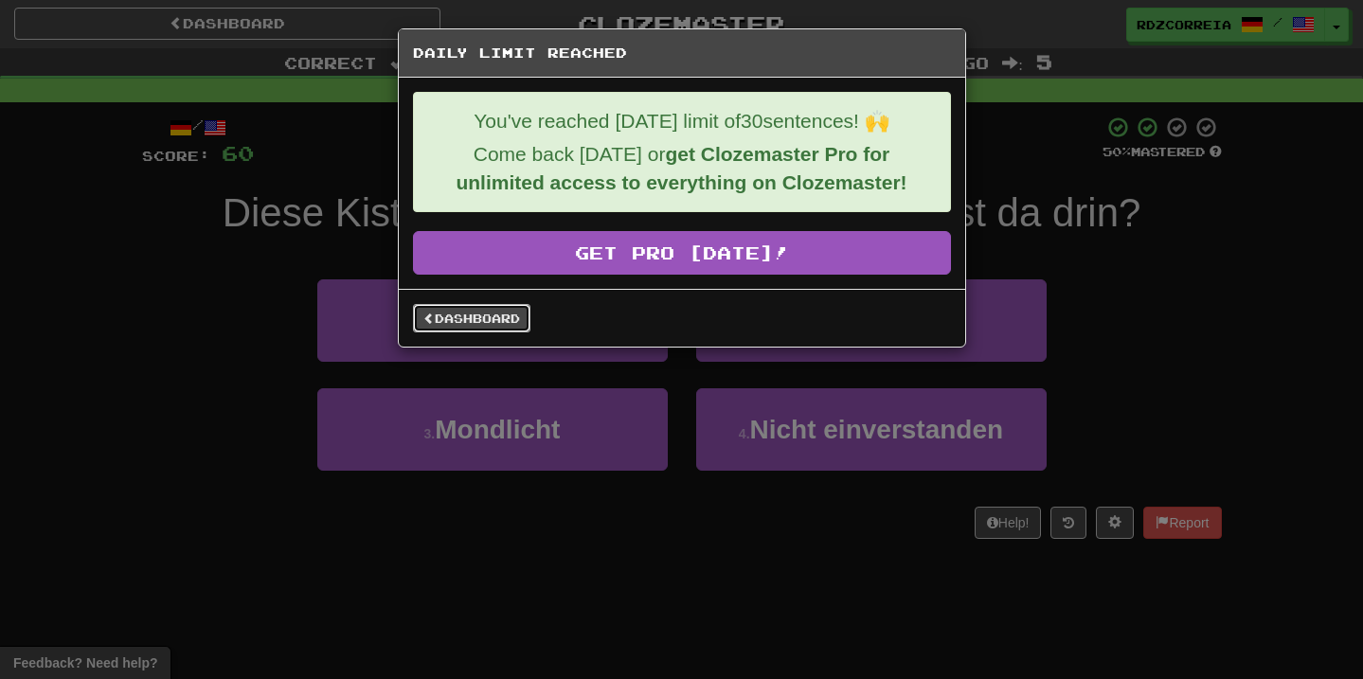
click at [494, 320] on link "Dashboard" at bounding box center [471, 318] width 117 height 28
